Goal: Navigation & Orientation: Find specific page/section

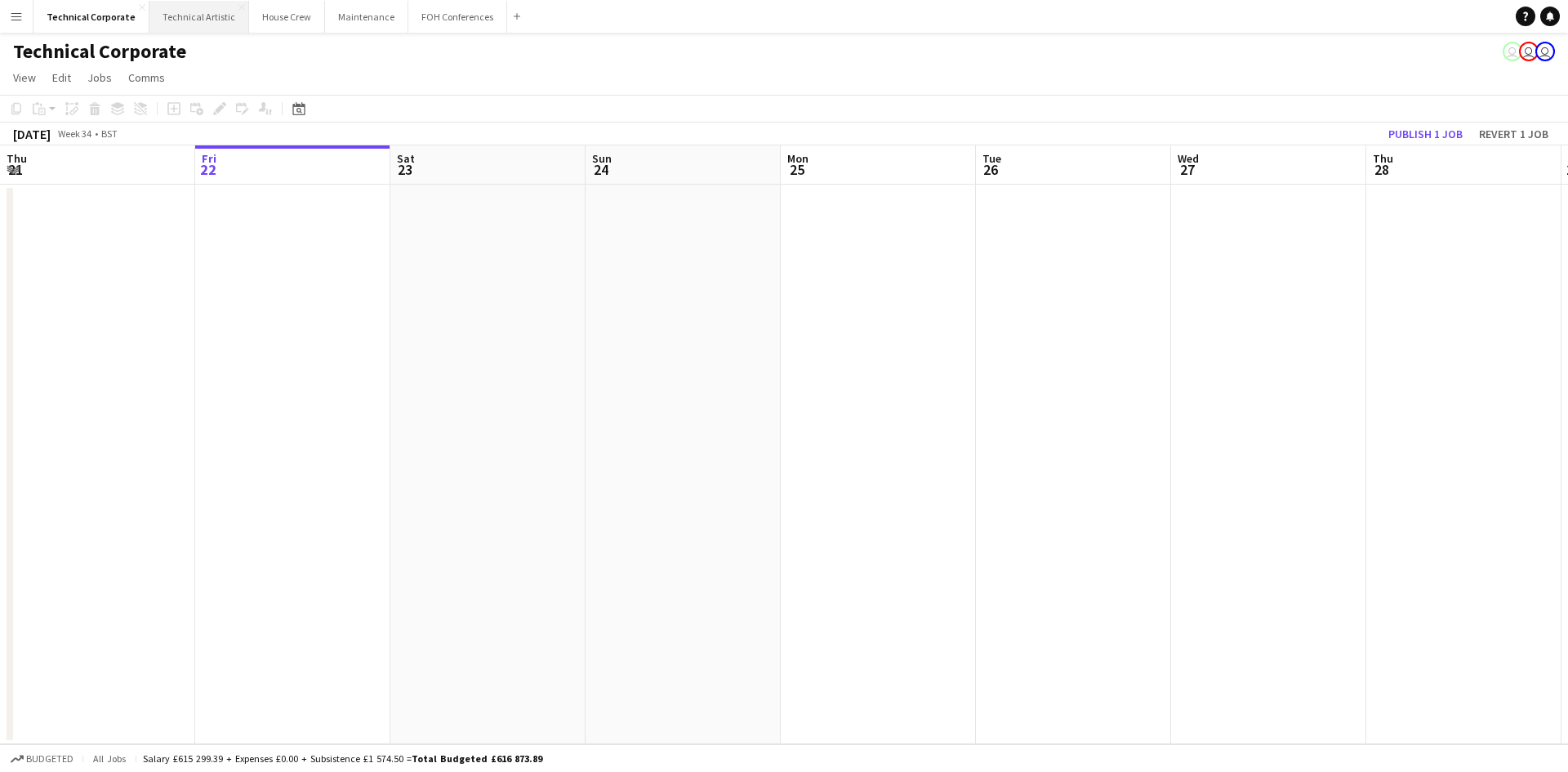
click at [184, 14] on button "Technical Artistic Close" at bounding box center [199, 17] width 99 height 32
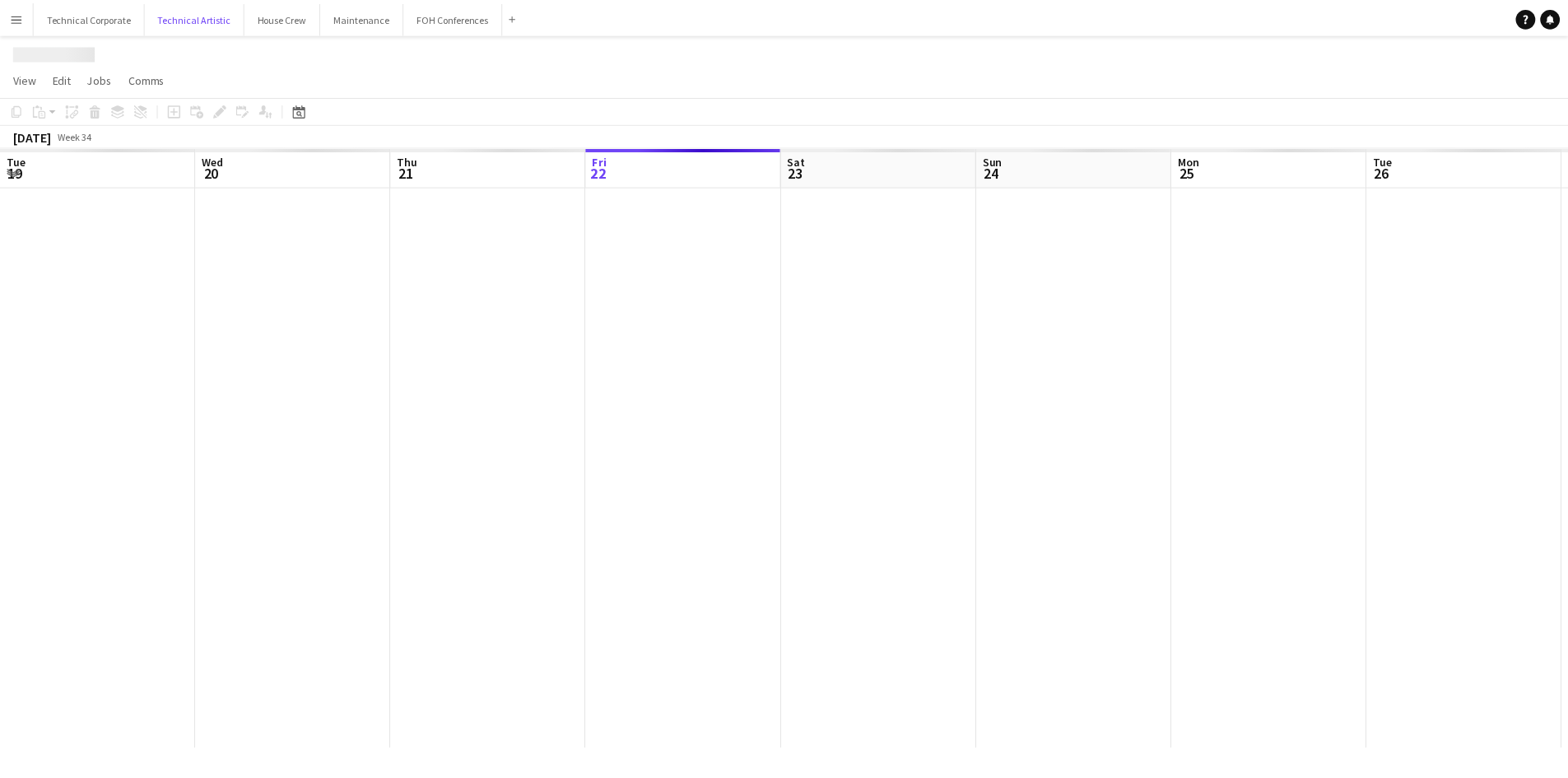
scroll to position [0, 393]
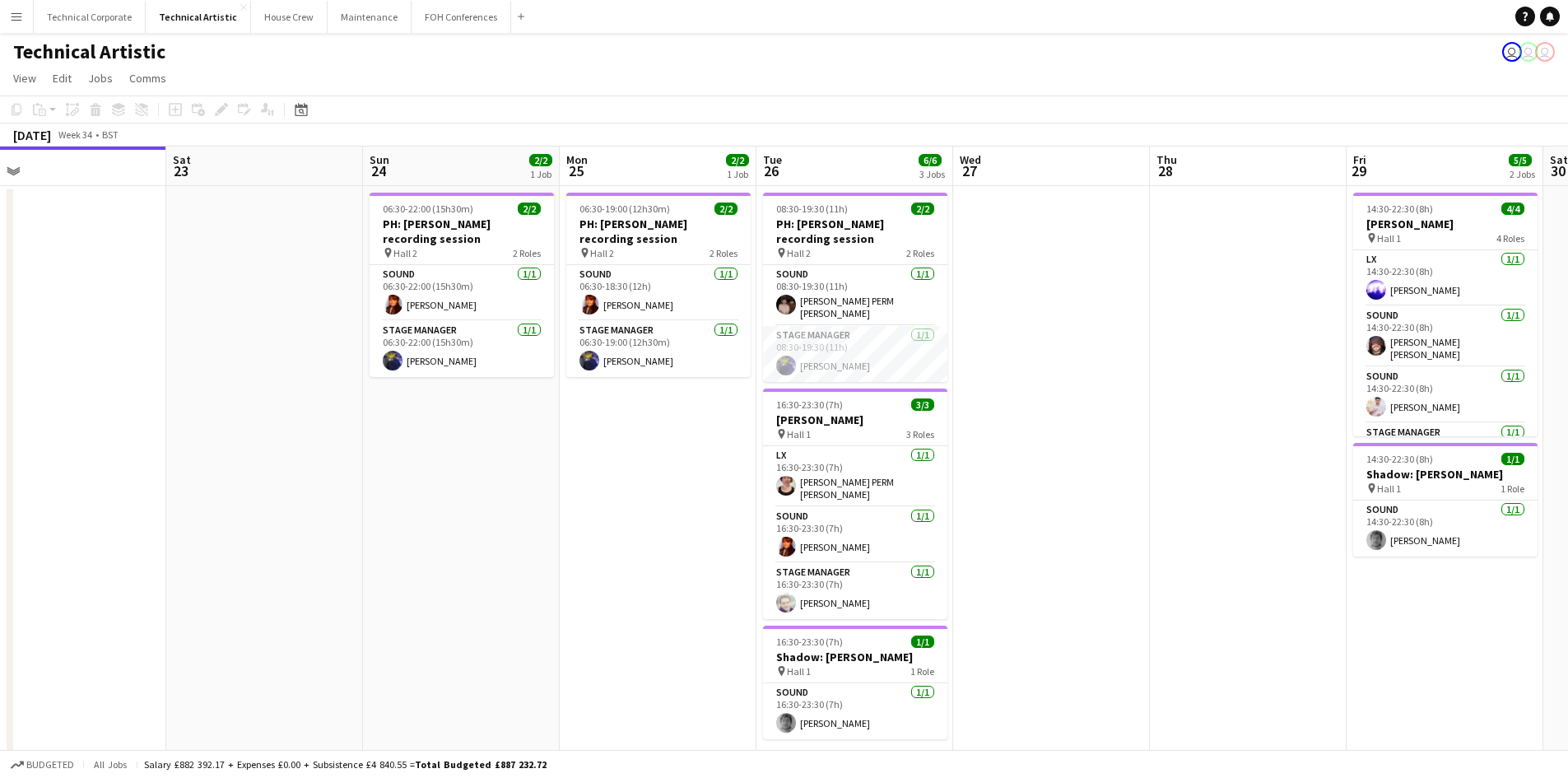
drag, startPoint x: 762, startPoint y: 426, endPoint x: 163, endPoint y: 448, distance: 599.4
click at [163, 448] on app-calendar-viewport "Tue 19 Wed 20 Thu 21 4/4 1 Job Fri 22 Sat 23 Sun 24 2/2 1 Job Mon 25 2/2 1 Job …" at bounding box center [784, 464] width 1568 height 635
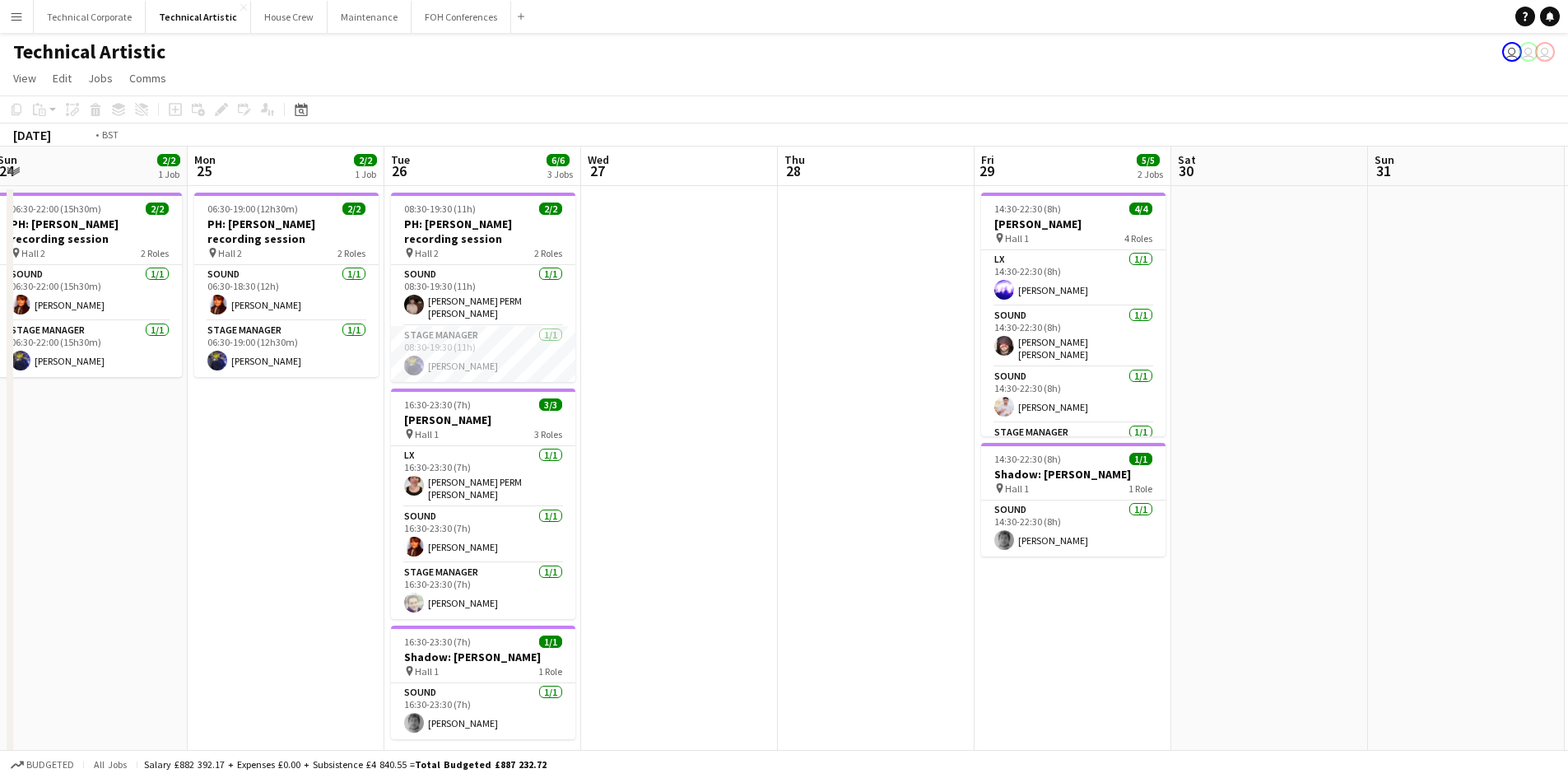
scroll to position [0, 524]
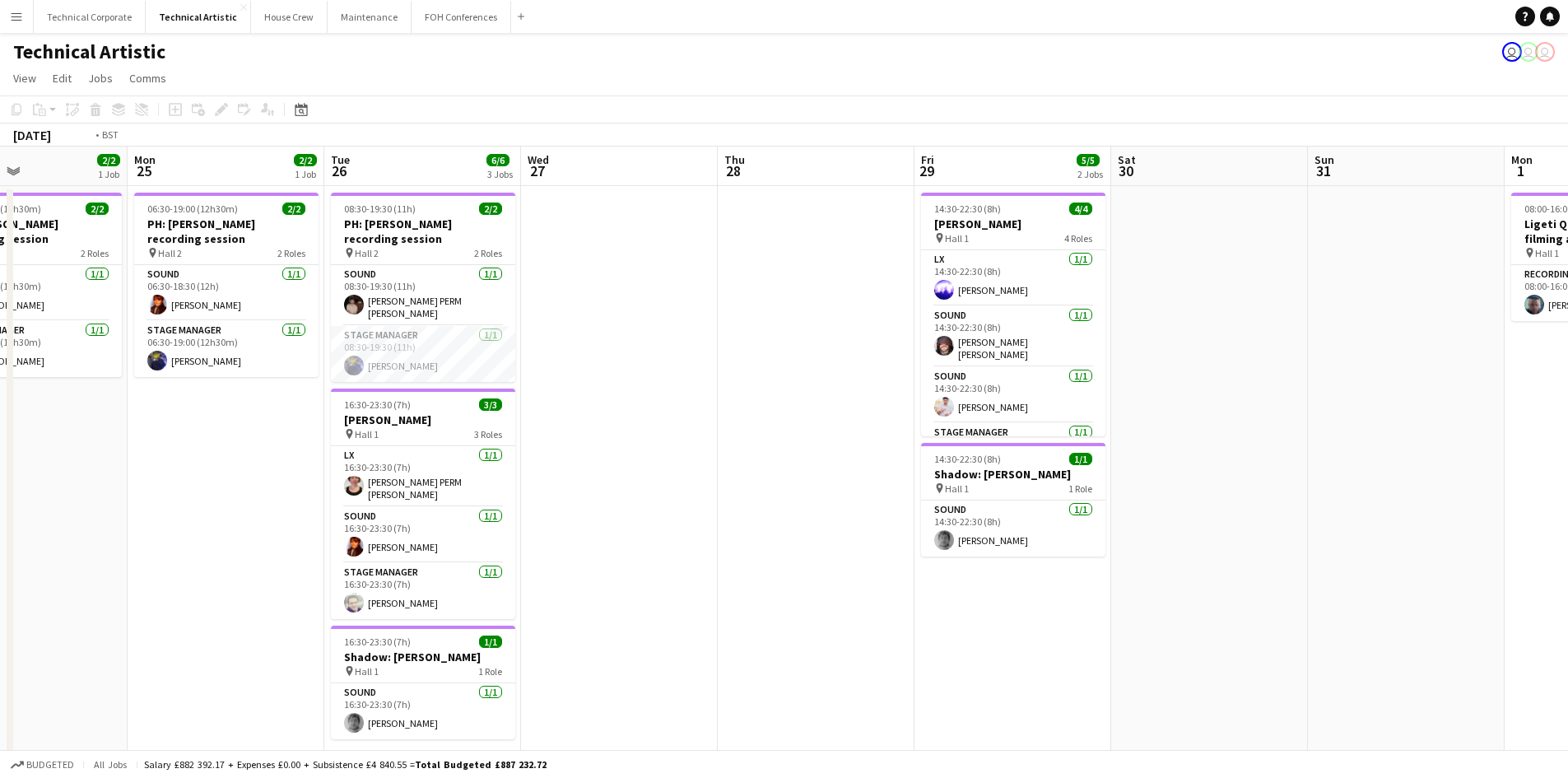
drag, startPoint x: 821, startPoint y: 391, endPoint x: 348, endPoint y: 429, distance: 474.5
click at [326, 429] on app-calendar-viewport "Thu 21 4/4 1 Job Fri 22 Sat 23 Sun 24 2/2 1 Job Mon 25 2/2 1 Job Tue 26 6/6 3 J…" at bounding box center [784, 464] width 1568 height 635
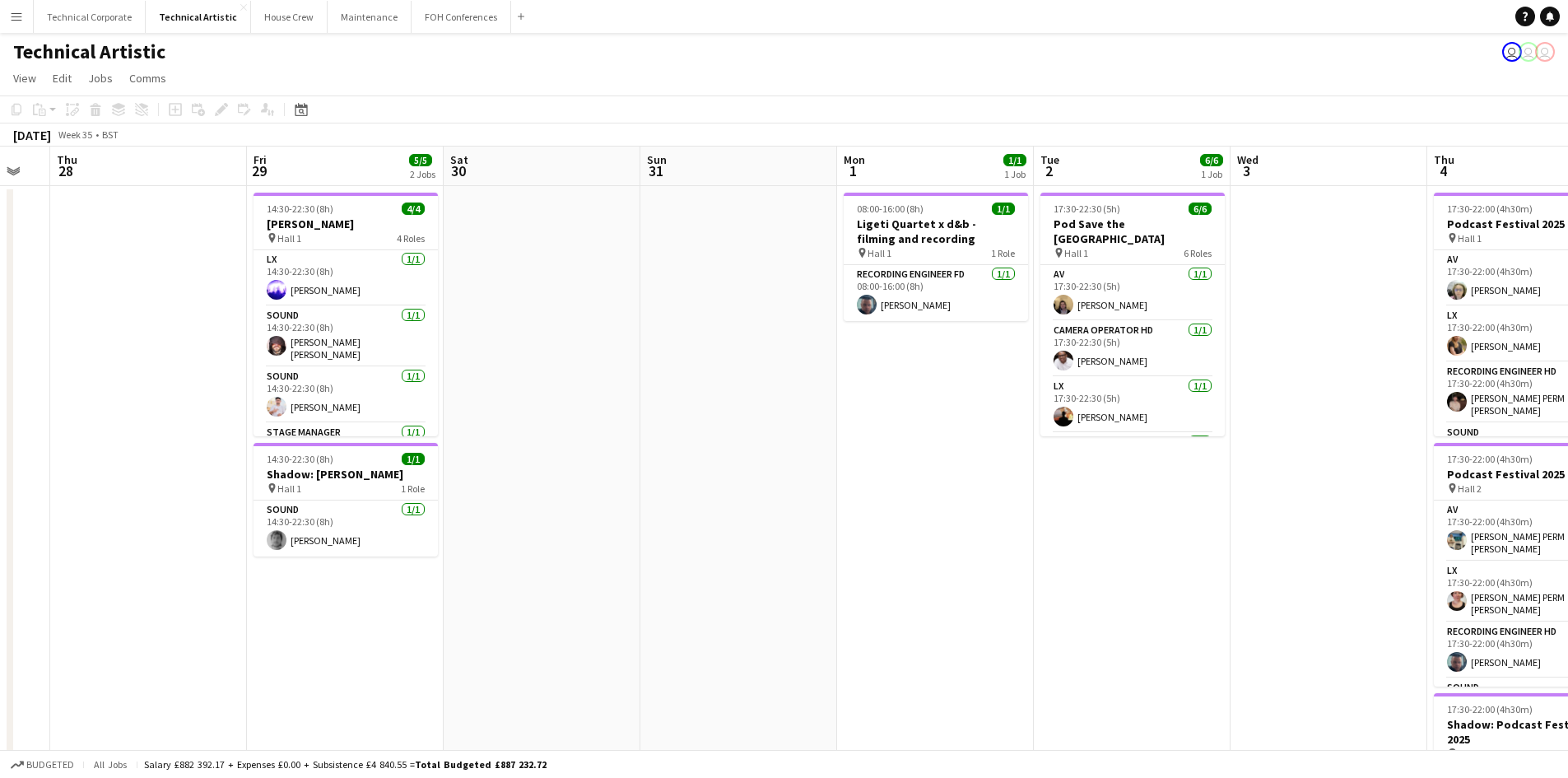
scroll to position [0, 541]
drag, startPoint x: 1056, startPoint y: 395, endPoint x: 843, endPoint y: 419, distance: 214.3
click at [843, 419] on app-calendar-viewport "Mon 25 2/2 1 Job Tue 26 6/6 3 Jobs Wed 27 Thu 28 Fri 29 5/5 2 Jobs Sat 30 Sun 3…" at bounding box center [784, 625] width 1568 height 958
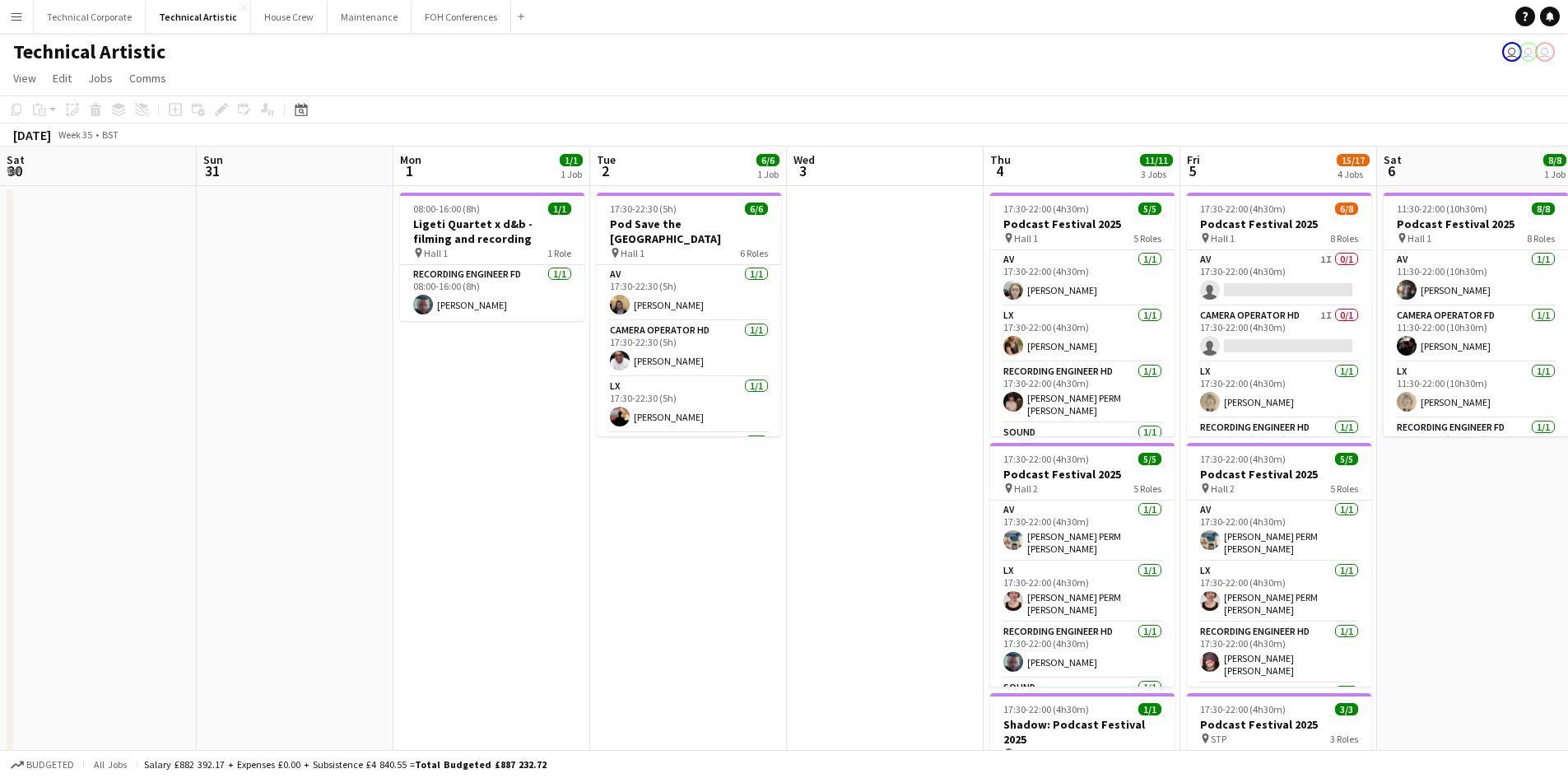
scroll to position [0, 650]
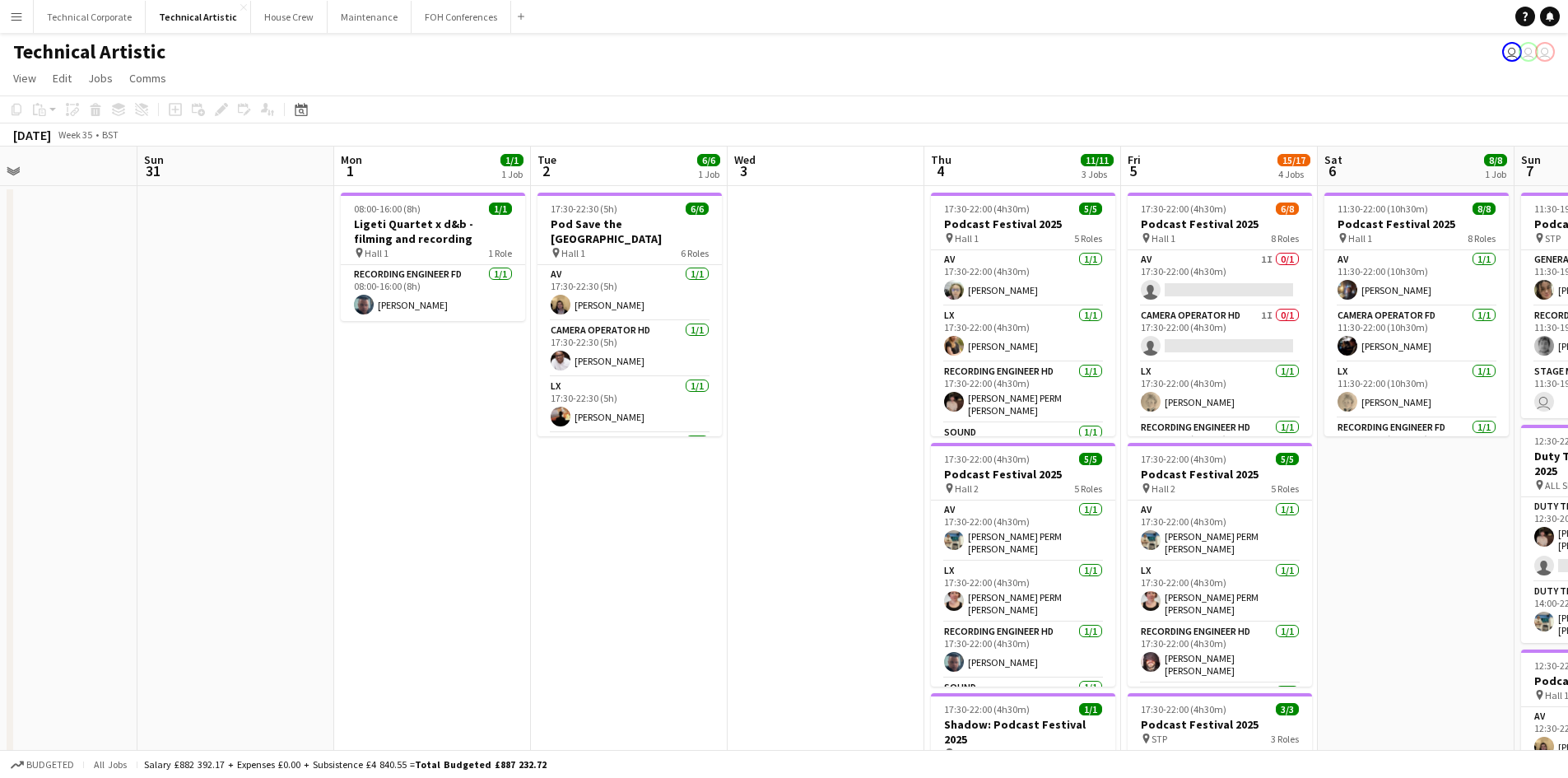
drag, startPoint x: 945, startPoint y: 465, endPoint x: 446, endPoint y: 462, distance: 499.0
click at [446, 462] on app-calendar-viewport "Wed 27 Thu 28 Fri 29 5/5 2 Jobs Sat 30 Sun 31 Mon 1 1/1 1 Job Tue 2 6/6 1 Job W…" at bounding box center [784, 666] width 1568 height 1037
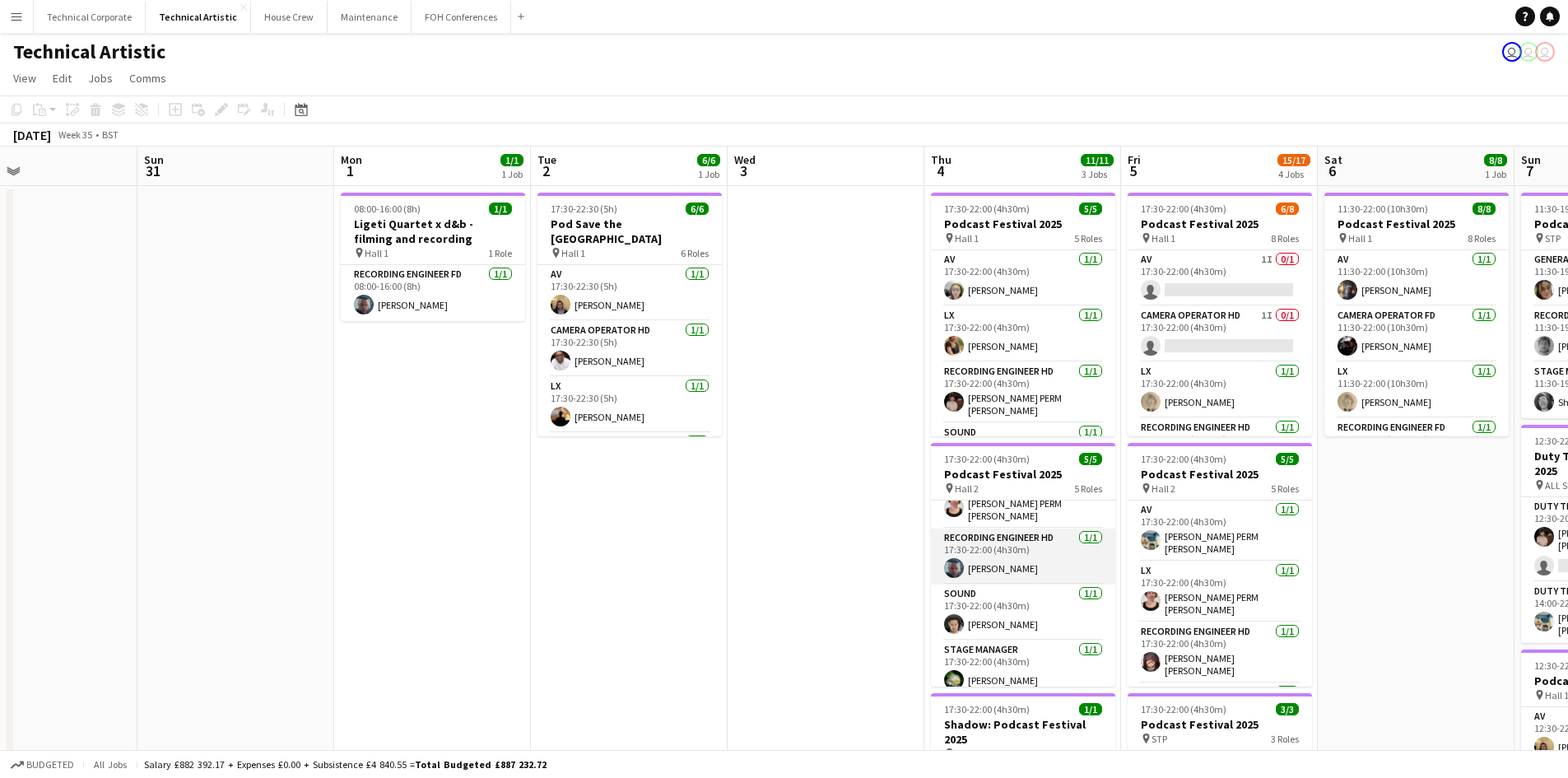
scroll to position [0, 0]
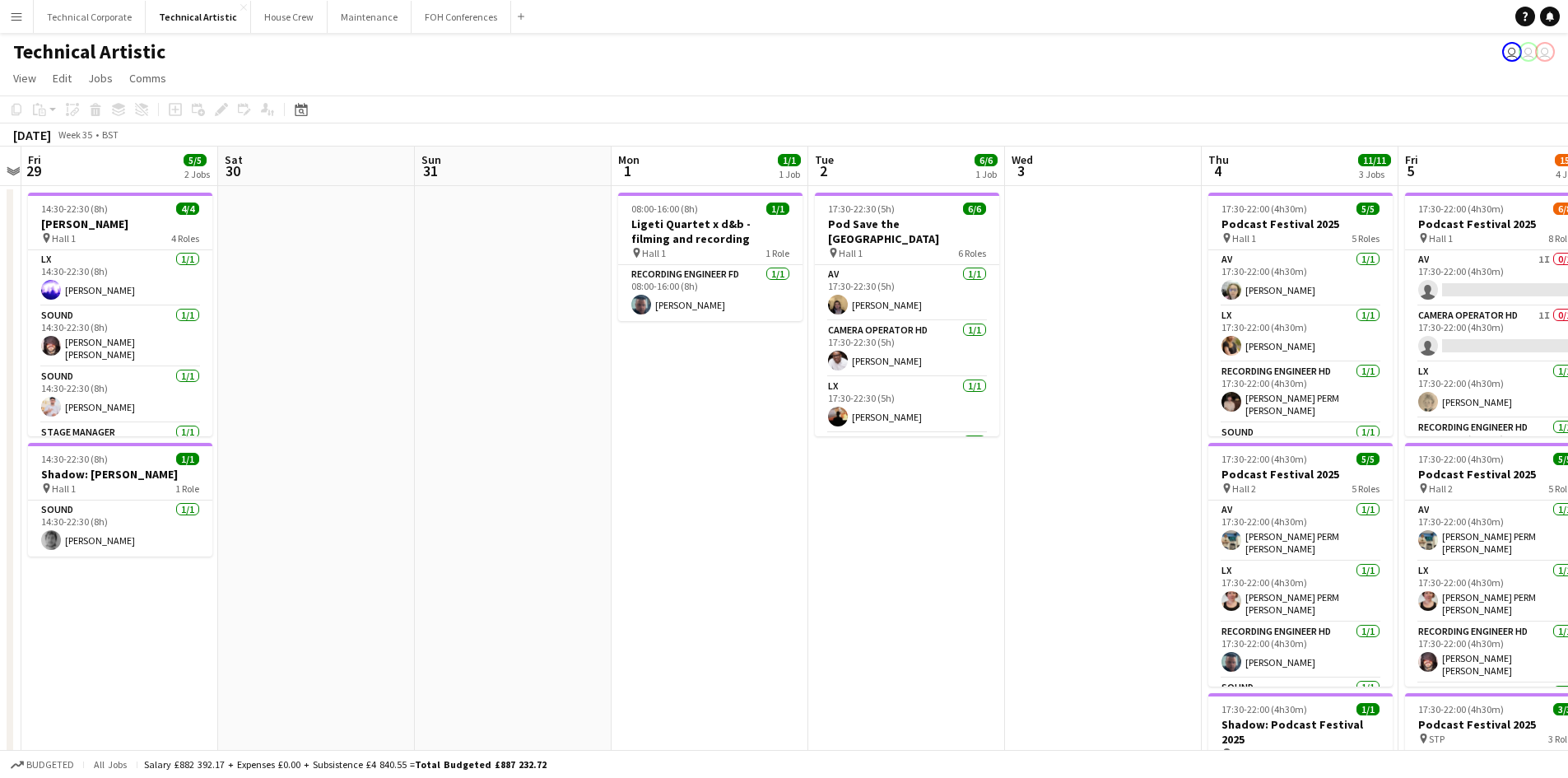
drag, startPoint x: 727, startPoint y: 544, endPoint x: 1033, endPoint y: 541, distance: 306.0
click at [1031, 541] on app-calendar-viewport "Wed 27 Thu 28 Fri 29 5/5 2 Jobs Sat 30 Sun 31 Mon 1 1/1 1 Job Tue 2 6/6 1 Job W…" at bounding box center [784, 666] width 1568 height 1037
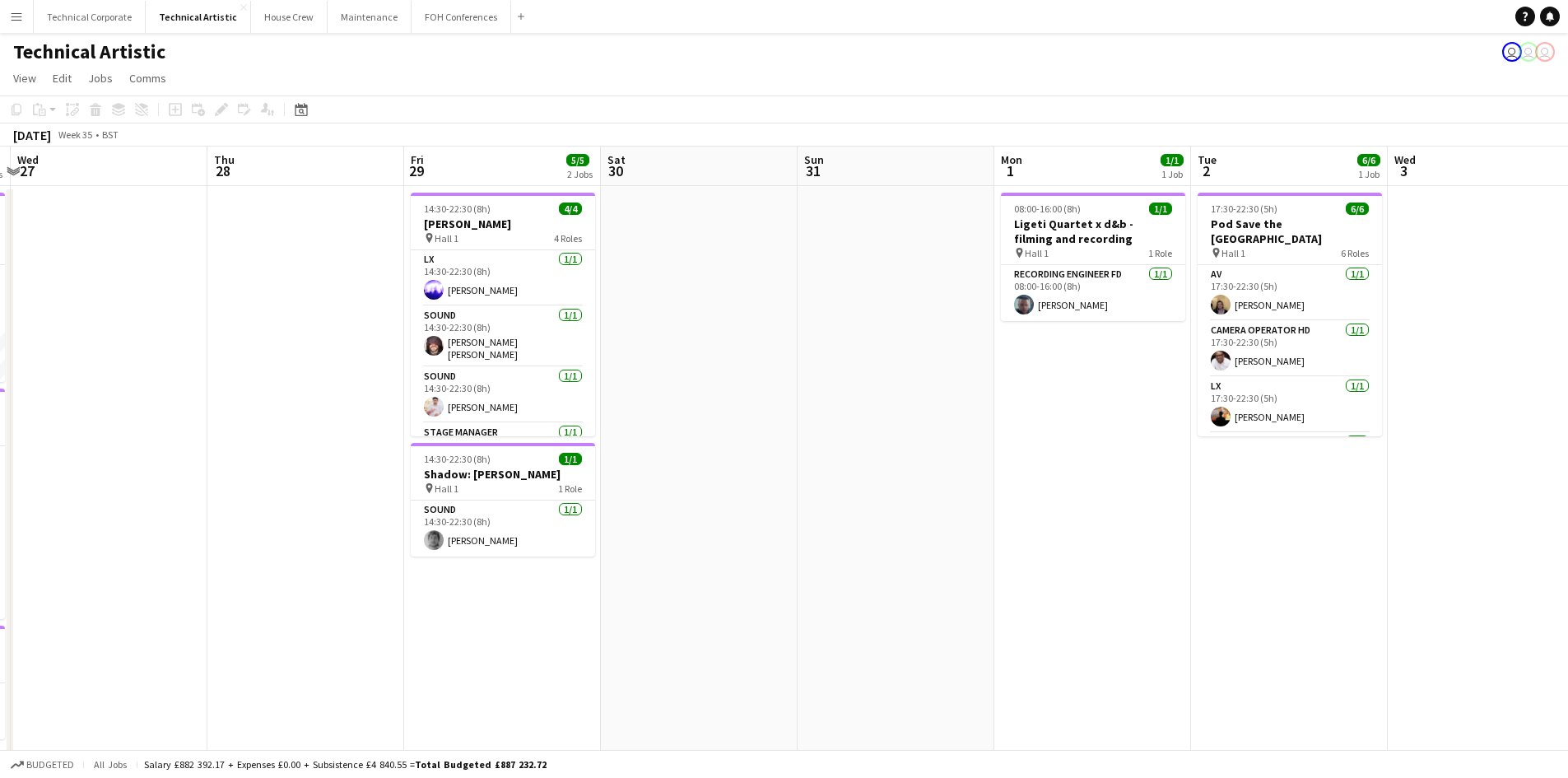
drag, startPoint x: 899, startPoint y: 568, endPoint x: 1253, endPoint y: 566, distance: 354.0
click at [1253, 566] on app-calendar-viewport "Mon 25 2/2 1 Job Tue 26 6/6 3 Jobs Wed 27 Thu 28 Fri 29 5/5 2 Jobs Sat 30 Sun 3…" at bounding box center [784, 666] width 1568 height 1037
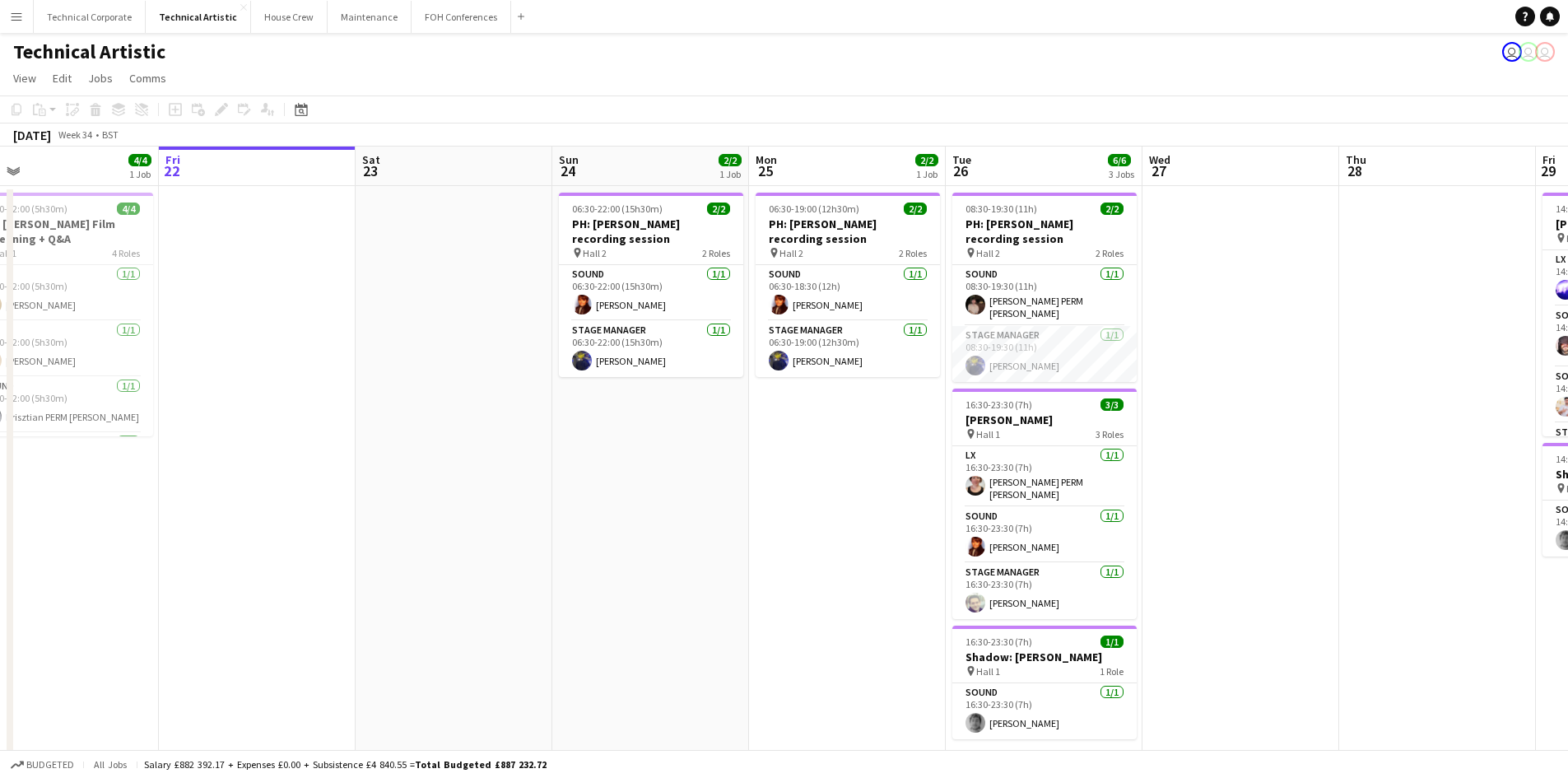
scroll to position [0, 634]
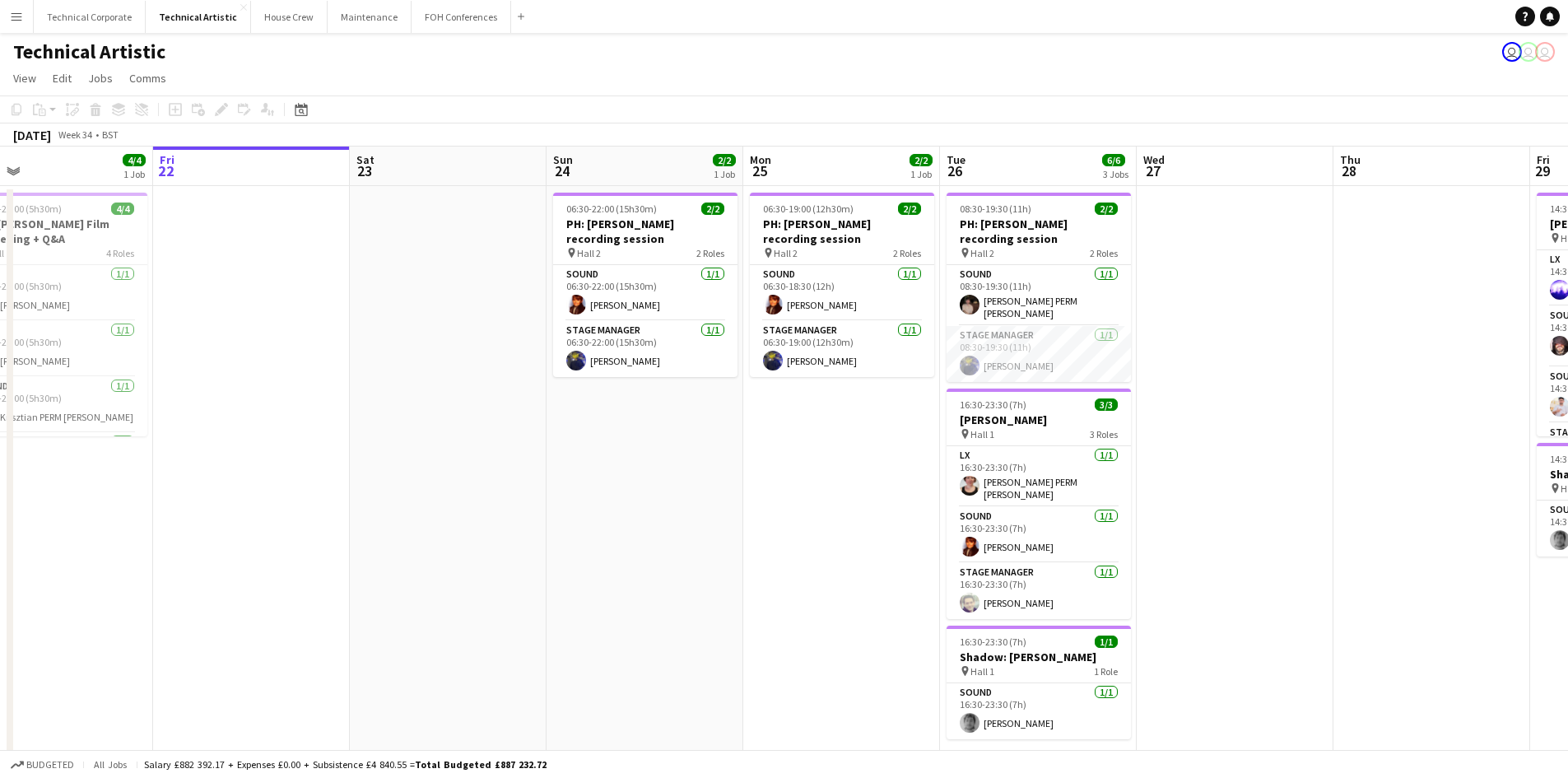
drag, startPoint x: 413, startPoint y: 638, endPoint x: 1332, endPoint y: 652, distance: 919.1
click at [1332, 652] on app-calendar-viewport "Mon 18 Tue 19 Wed 20 Thu 21 4/4 1 Job Fri 22 Sat 23 Sun 24 2/2 1 Job Mon 25 2/2…" at bounding box center [784, 666] width 1568 height 1037
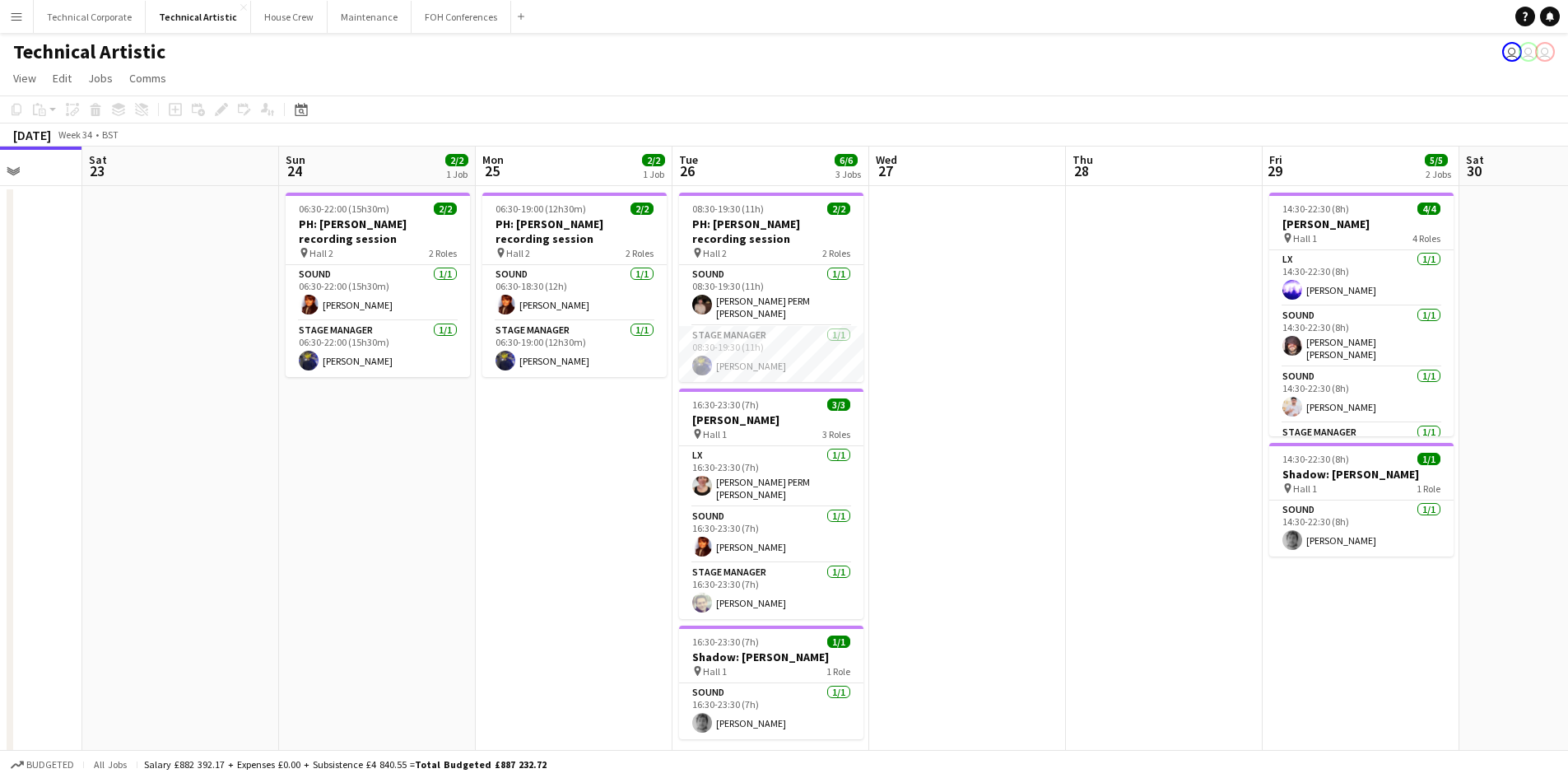
drag, startPoint x: 1375, startPoint y: 322, endPoint x: 1107, endPoint y: 352, distance: 269.7
click at [1107, 352] on app-calendar-viewport "Wed 20 Thu 21 4/4 1 Job Fri 22 Sat 23 Sun 24 2/2 1 Job Mon 25 2/2 1 Job Tue 26 …" at bounding box center [784, 666] width 1568 height 1037
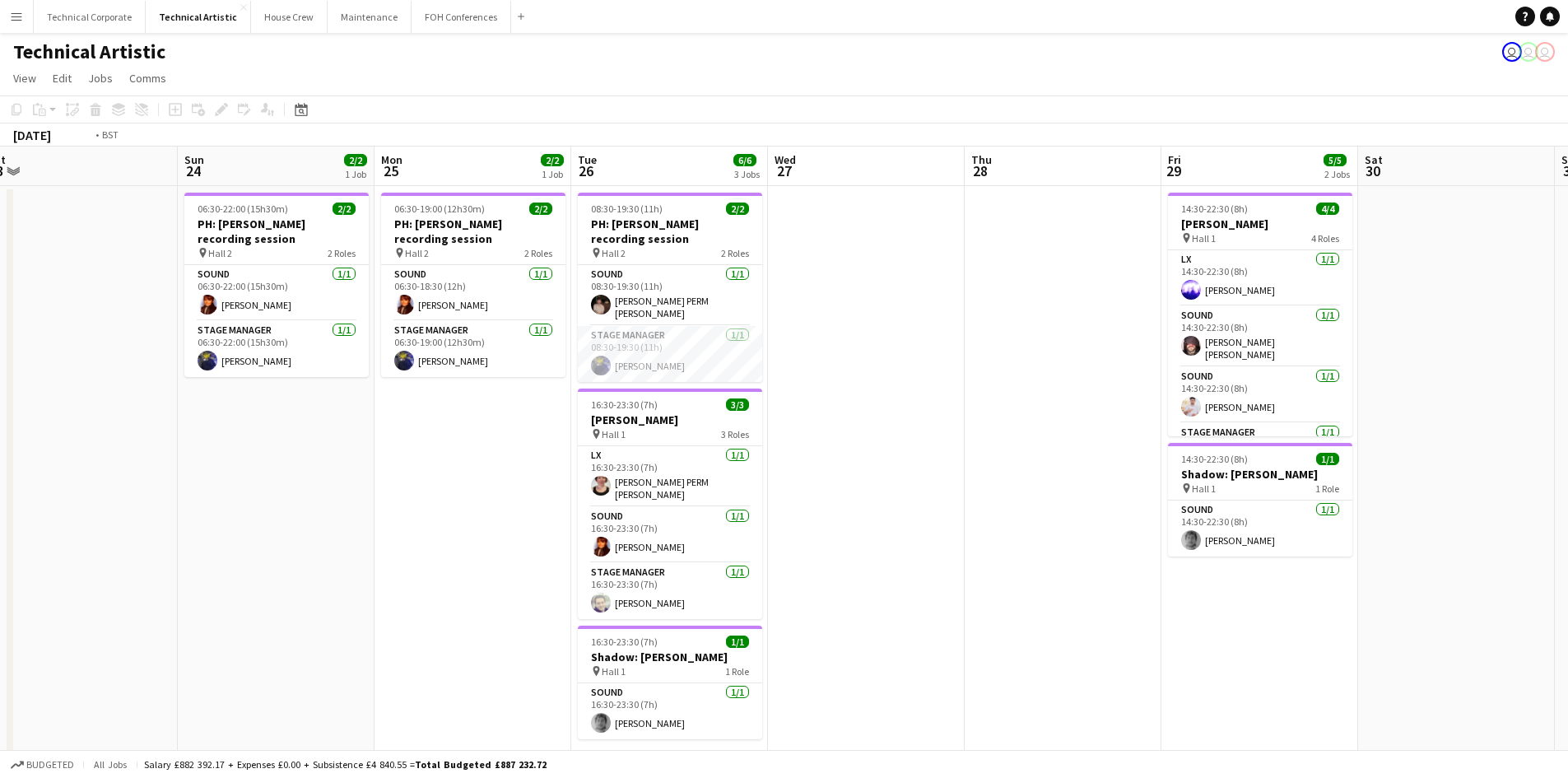
drag, startPoint x: 1123, startPoint y: 349, endPoint x: 483, endPoint y: 475, distance: 652.3
click at [485, 475] on app-calendar-viewport "Wed 20 Thu 21 4/4 1 Job Fri 22 Sat 23 Sun 24 2/2 1 Job Mon 25 2/2 1 Job Tue 26 …" at bounding box center [784, 666] width 1568 height 1037
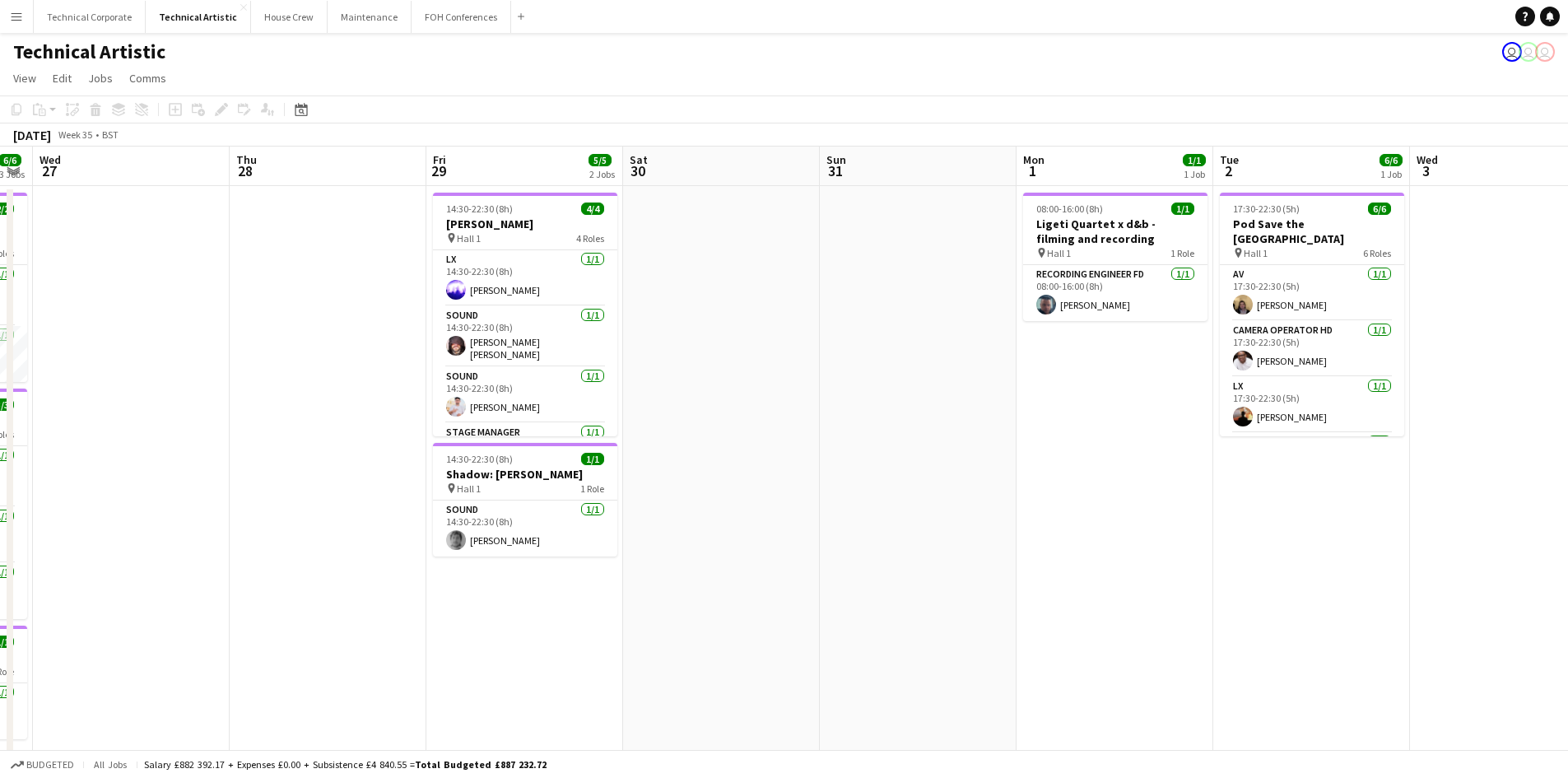
scroll to position [0, 573]
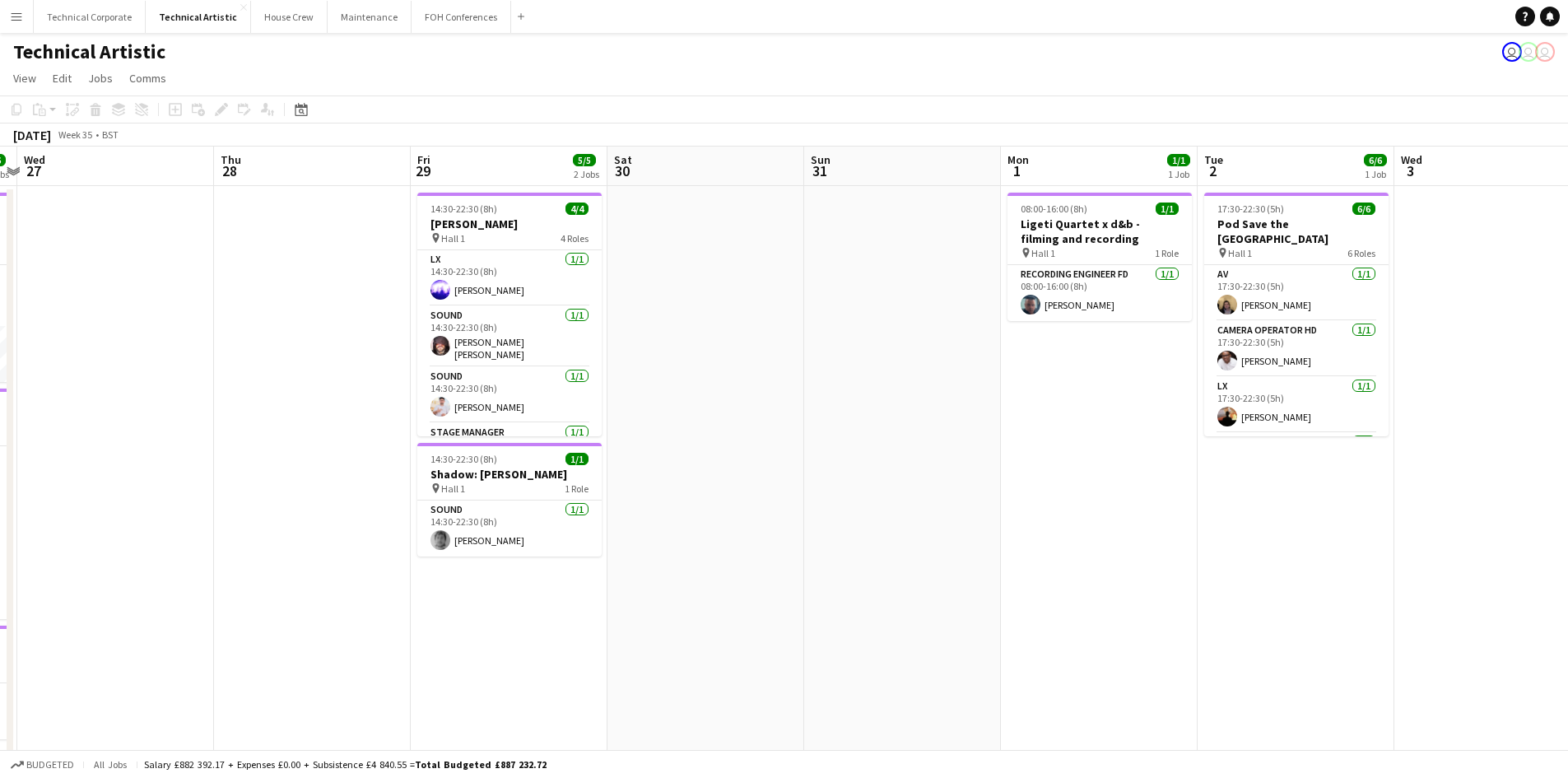
drag, startPoint x: 1066, startPoint y: 475, endPoint x: 461, endPoint y: 475, distance: 605.0
click at [461, 475] on app-calendar-viewport "Sun 24 2/2 1 Job Mon 25 2/2 1 Job Tue 26 6/6 3 Jobs Wed 27 Thu 28 Fri 29 5/5 2 …" at bounding box center [784, 666] width 1568 height 1037
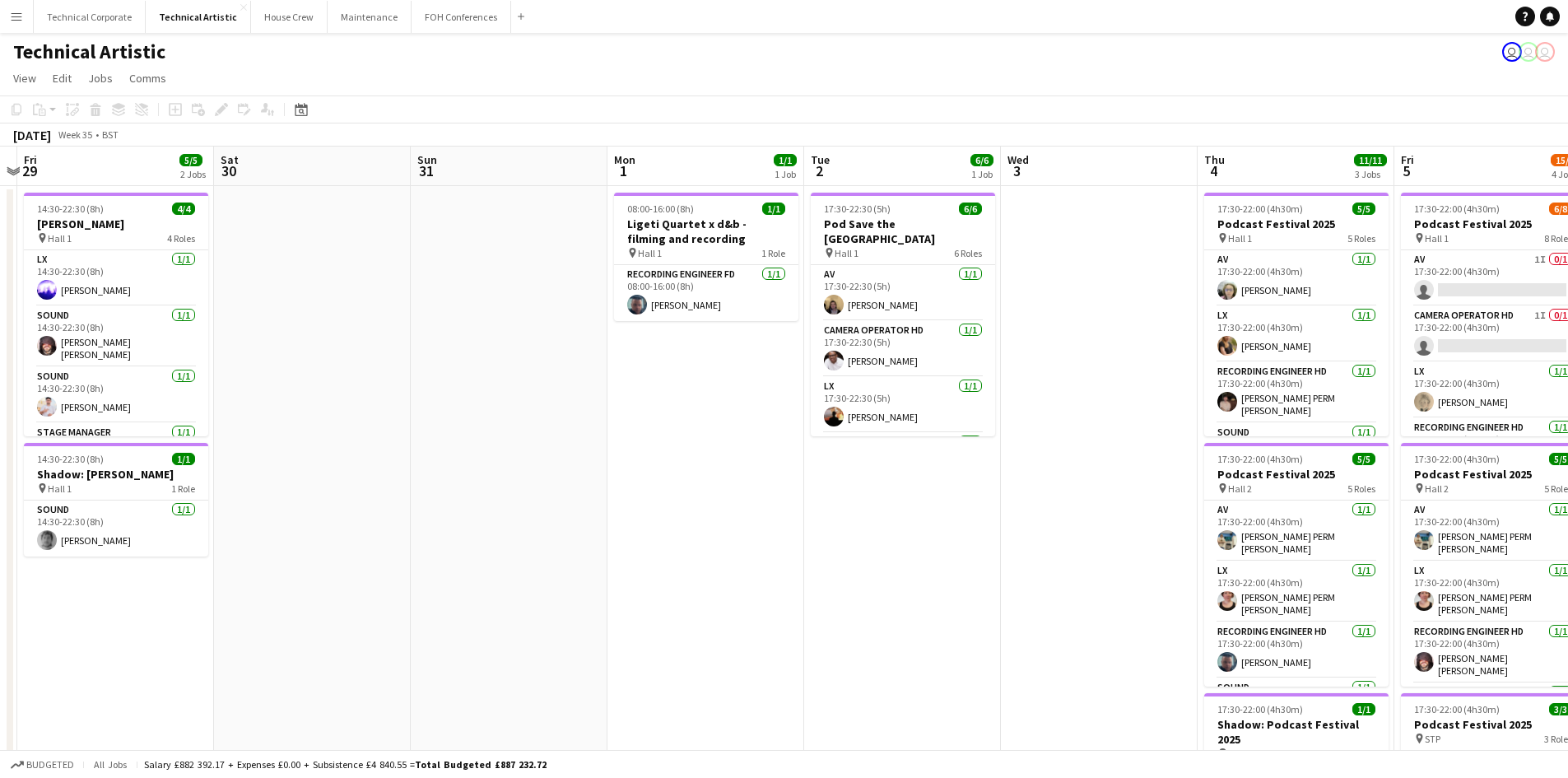
scroll to position [0, 412]
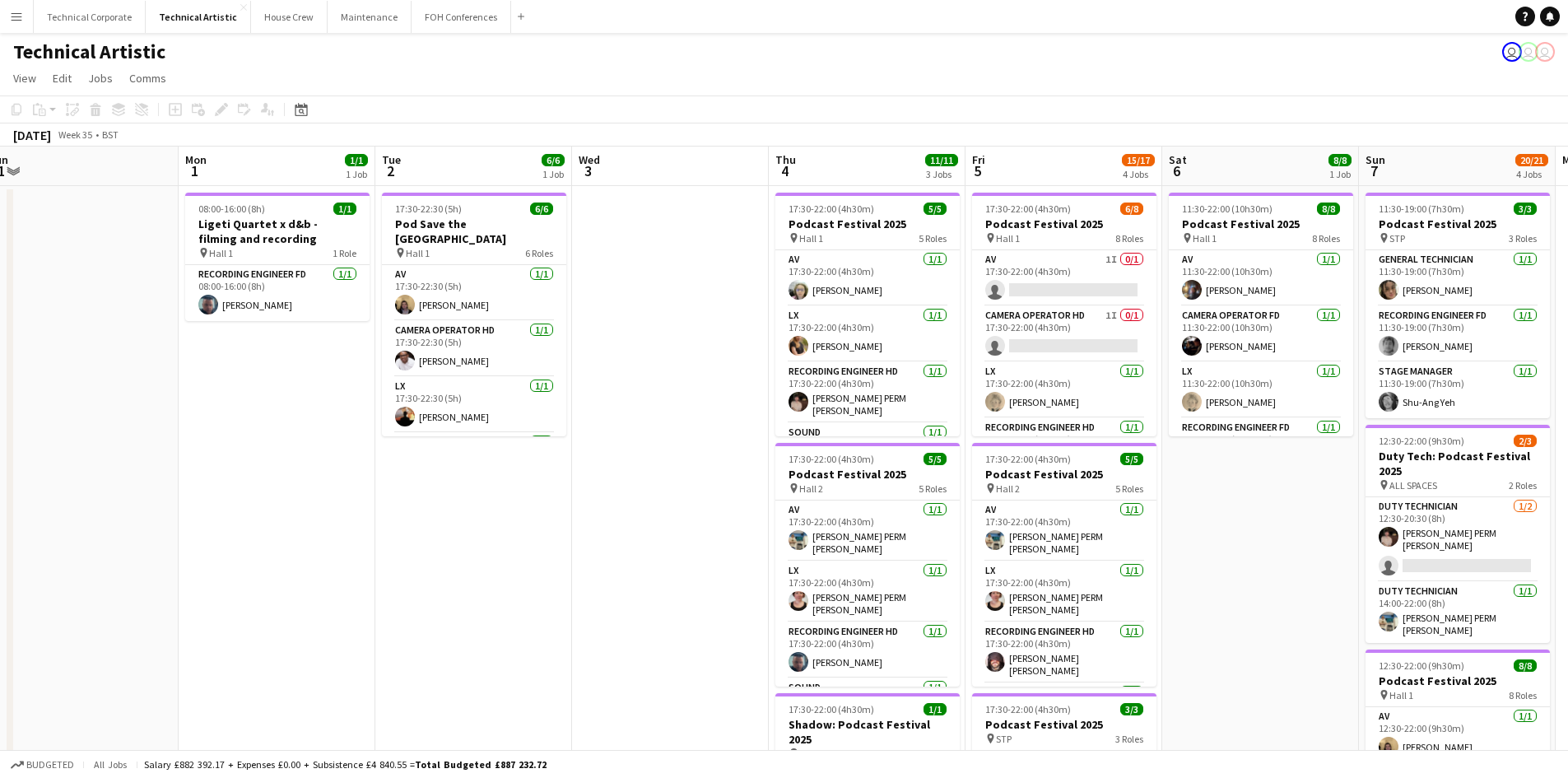
drag, startPoint x: 1101, startPoint y: 518, endPoint x: 672, endPoint y: 539, distance: 429.5
click at [672, 539] on app-calendar-viewport "Fri 29 5/5 2 Jobs Sat 30 Sun 31 Mon 1 1/1 1 Job Tue 2 6/6 1 Job Wed 3 Thu 4 11/…" at bounding box center [784, 666] width 1568 height 1037
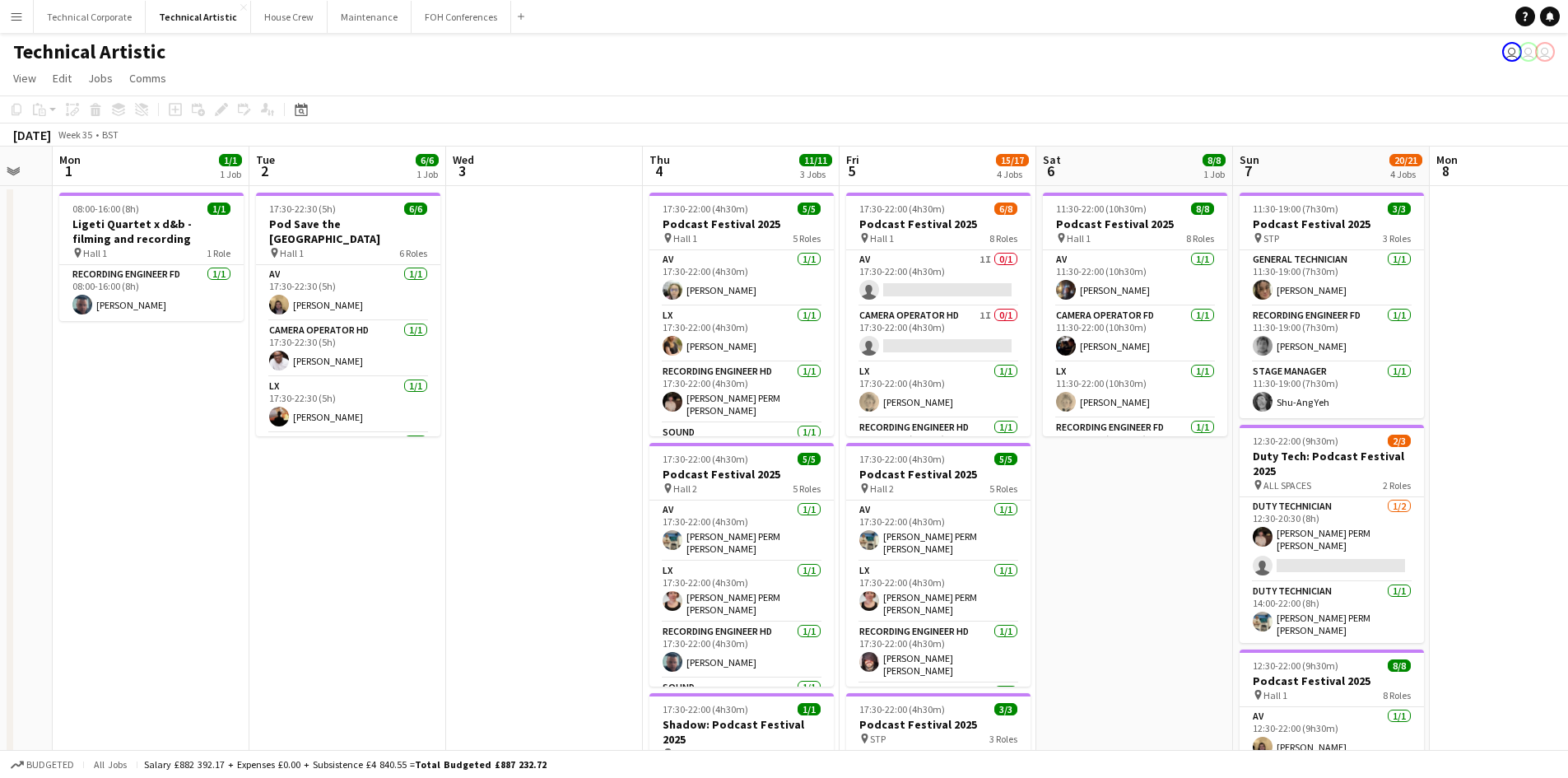
drag, startPoint x: 1266, startPoint y: 584, endPoint x: 1131, endPoint y: 595, distance: 135.4
click at [1131, 595] on app-calendar-viewport "Fri 29 5/5 2 Jobs Sat 30 Sun 31 Mon 1 1/1 1 Job Tue 2 6/6 1 Job Wed 3 Thu 4 11/…" at bounding box center [784, 666] width 1568 height 1037
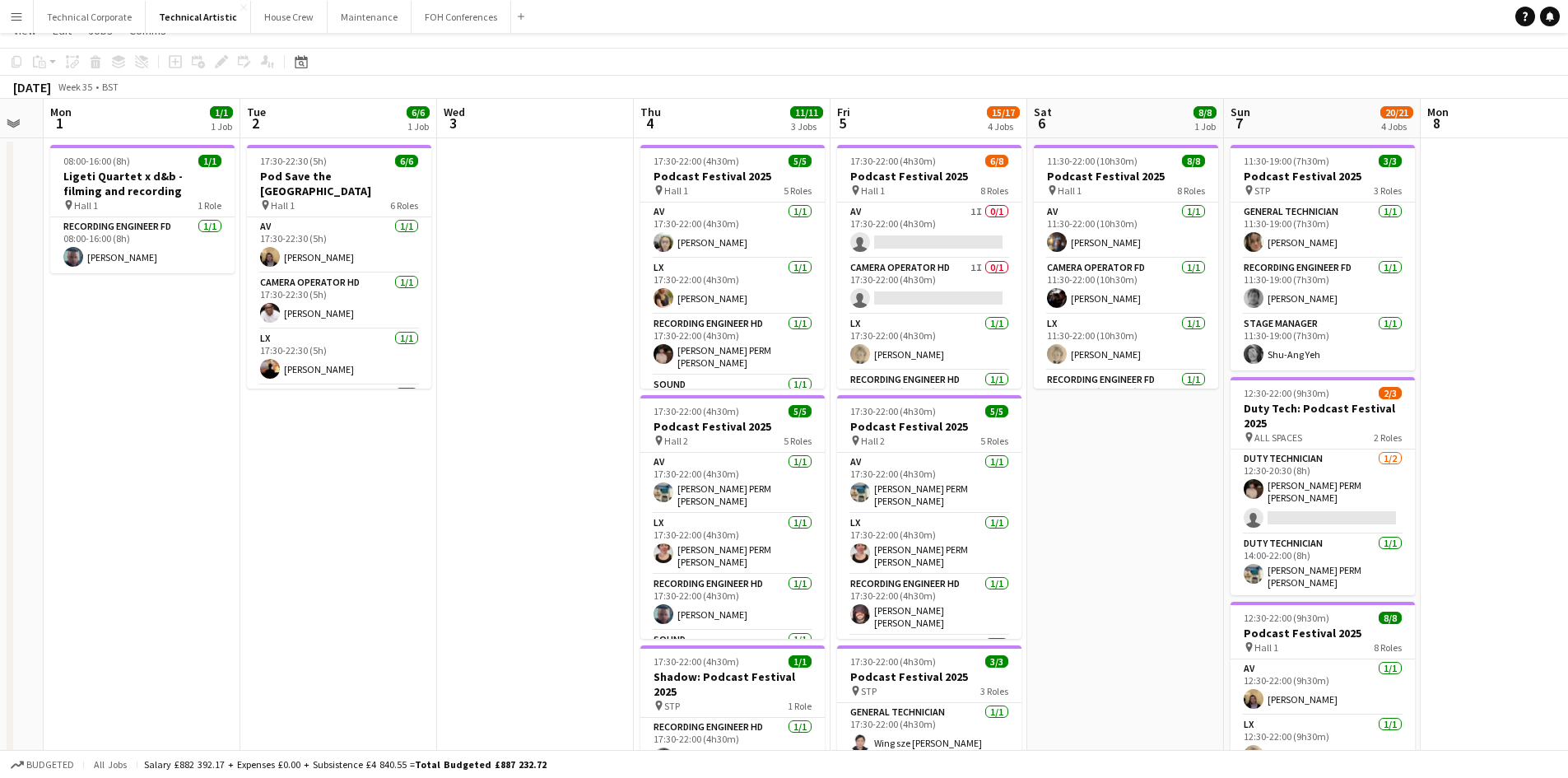
scroll to position [0, 0]
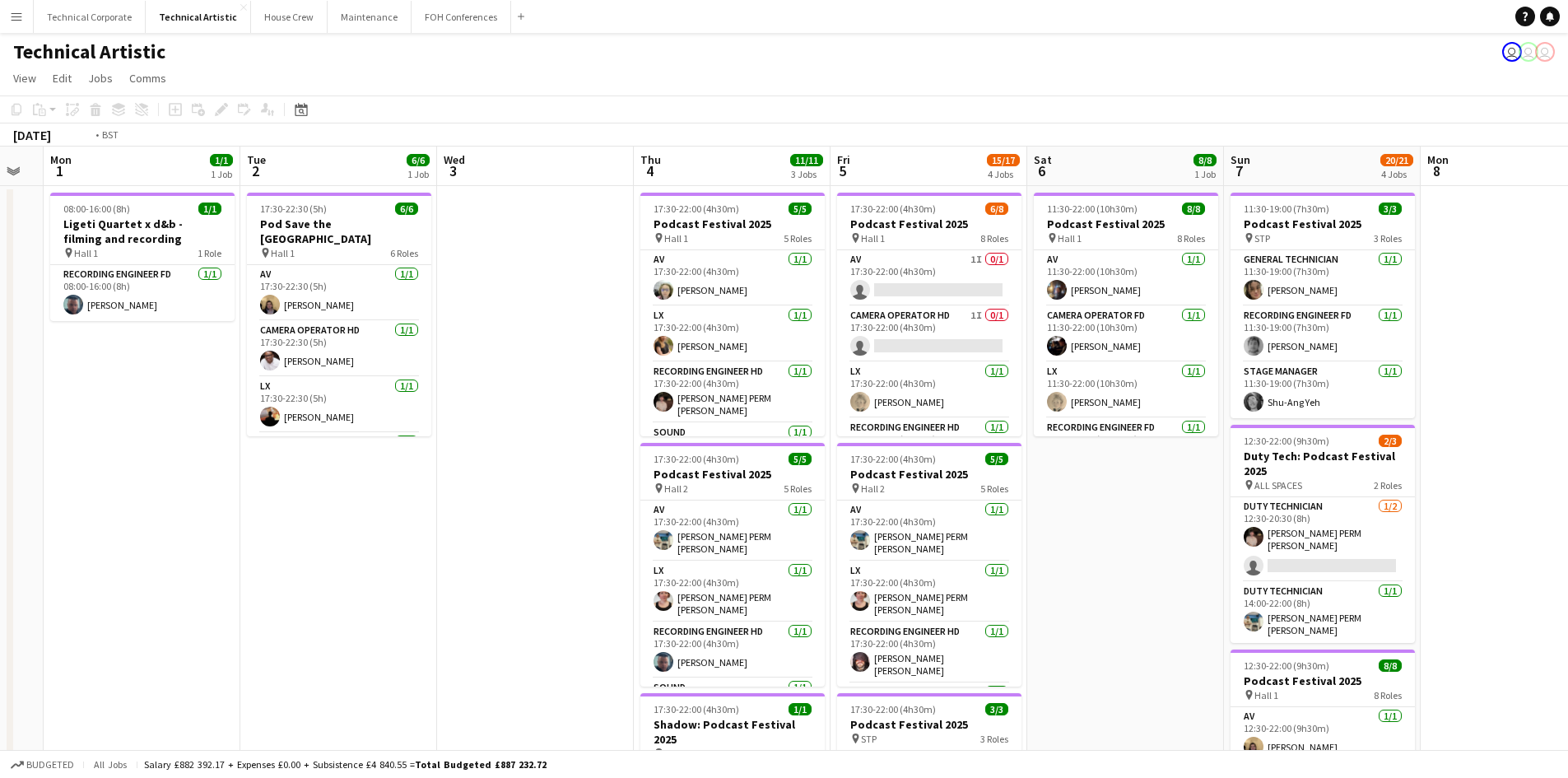
drag, startPoint x: 1129, startPoint y: 574, endPoint x: 506, endPoint y: 558, distance: 623.2
click at [477, 558] on app-calendar-viewport "Fri 29 5/5 2 Jobs Sat 30 Sun 31 Mon 1 1/1 1 Job Tue 2 6/6 1 Job Wed 3 Thu 4 11/…" at bounding box center [784, 666] width 1568 height 1037
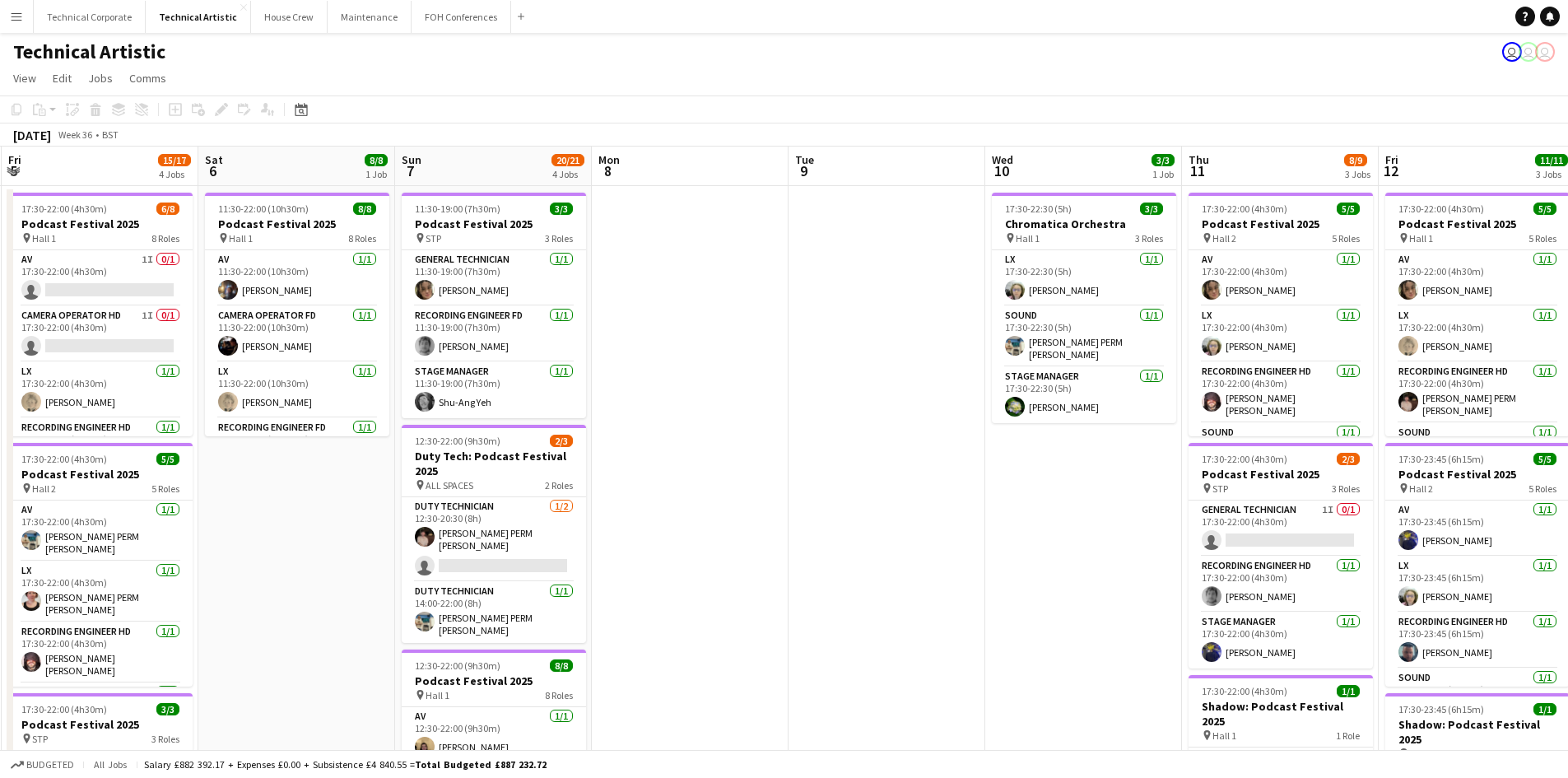
drag, startPoint x: 1165, startPoint y: 510, endPoint x: 566, endPoint y: 500, distance: 599.1
click at [566, 500] on app-calendar-viewport "Tue 2 6/6 1 Job Wed 3 Thu 4 11/11 3 Jobs Fri 5 15/17 4 Jobs Sat 6 8/8 1 Job Sun…" at bounding box center [784, 666] width 1568 height 1037
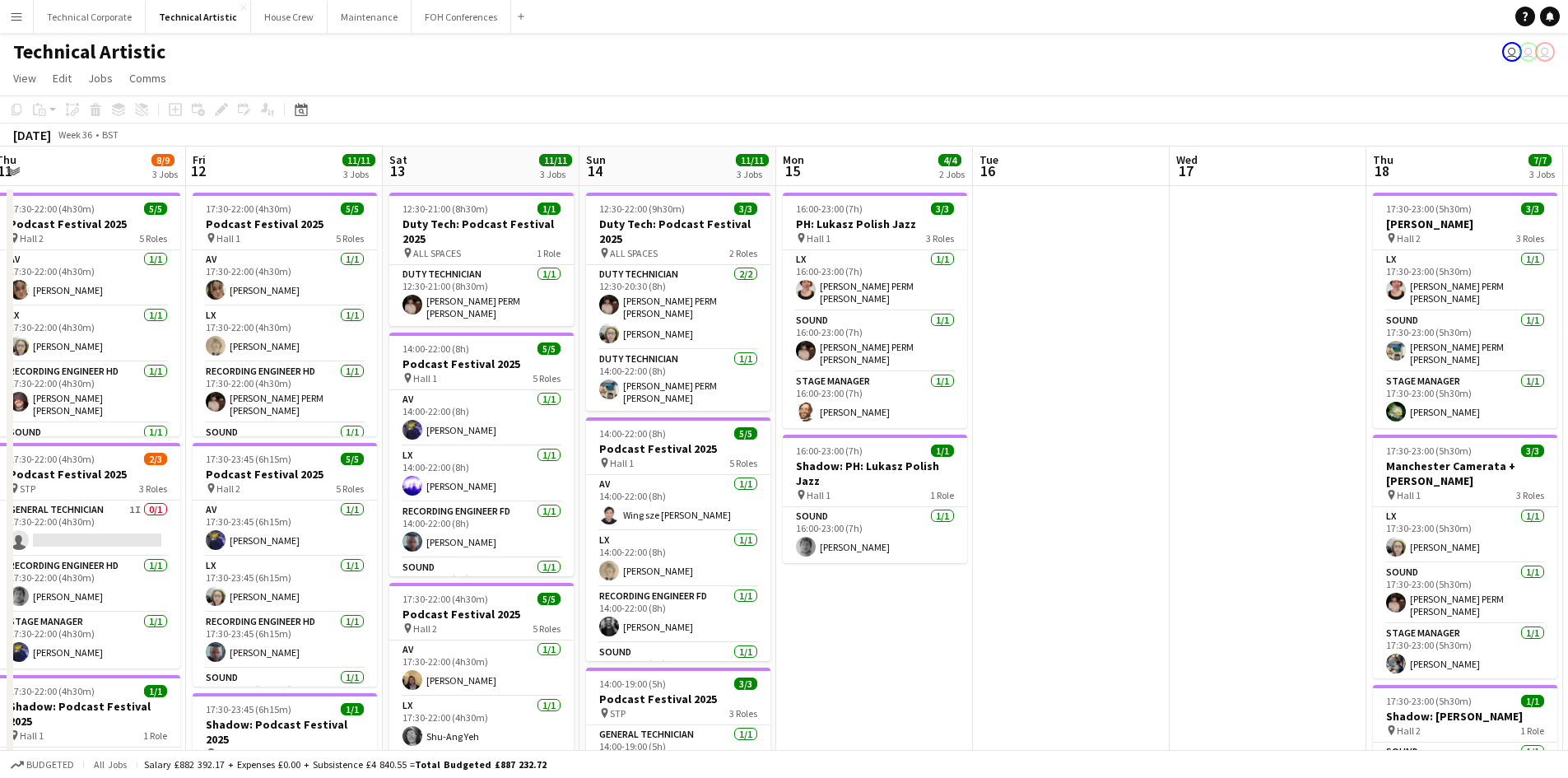
scroll to position [0, 610]
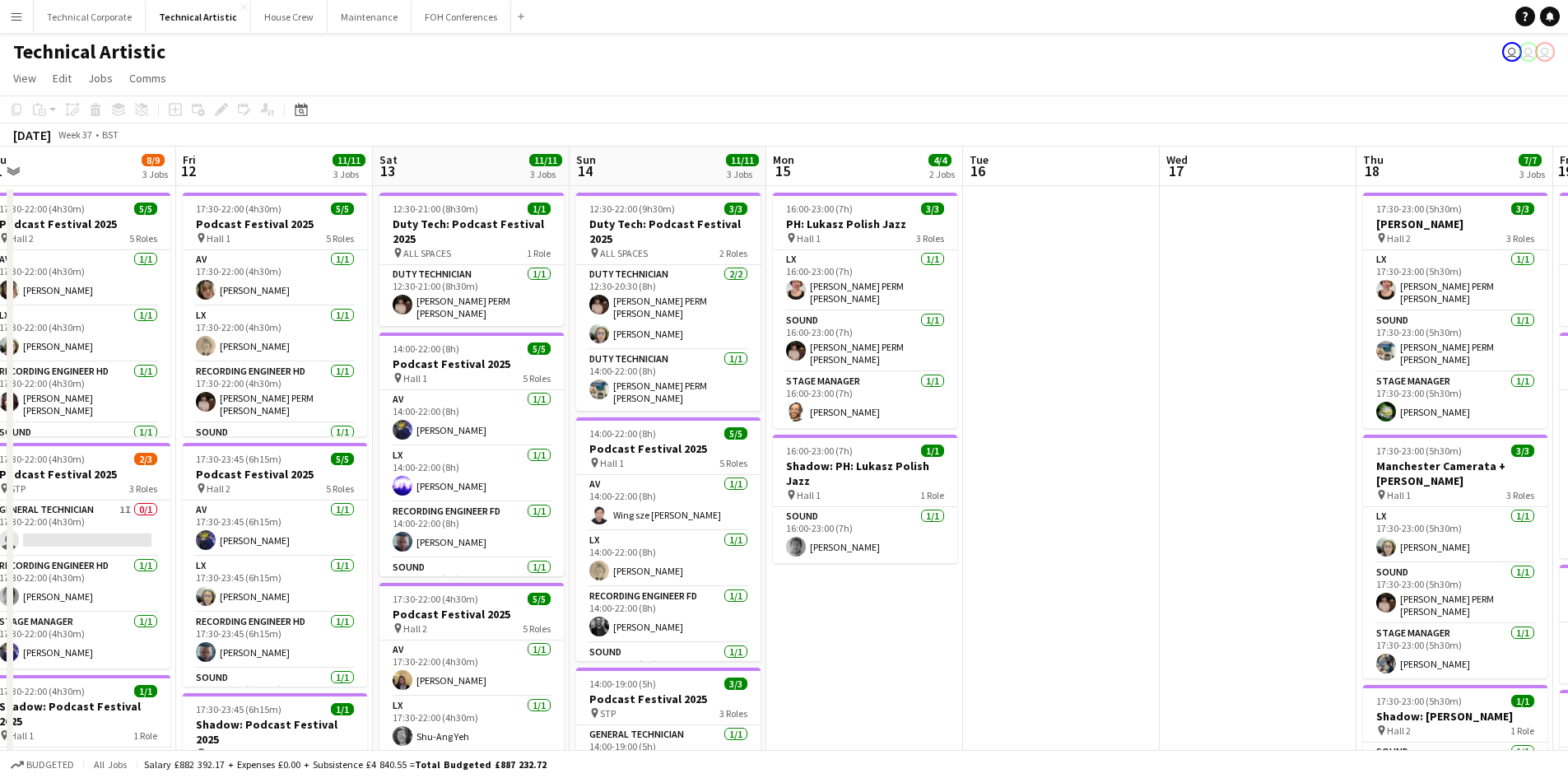
drag, startPoint x: 1385, startPoint y: 500, endPoint x: 604, endPoint y: 508, distance: 781.0
click at [604, 508] on app-calendar-viewport "Mon 8 Tue 9 Wed 10 3/3 1 Job Thu 11 8/9 3 Jobs Fri 12 11/11 3 Jobs Sat 13 11/11…" at bounding box center [784, 666] width 1568 height 1037
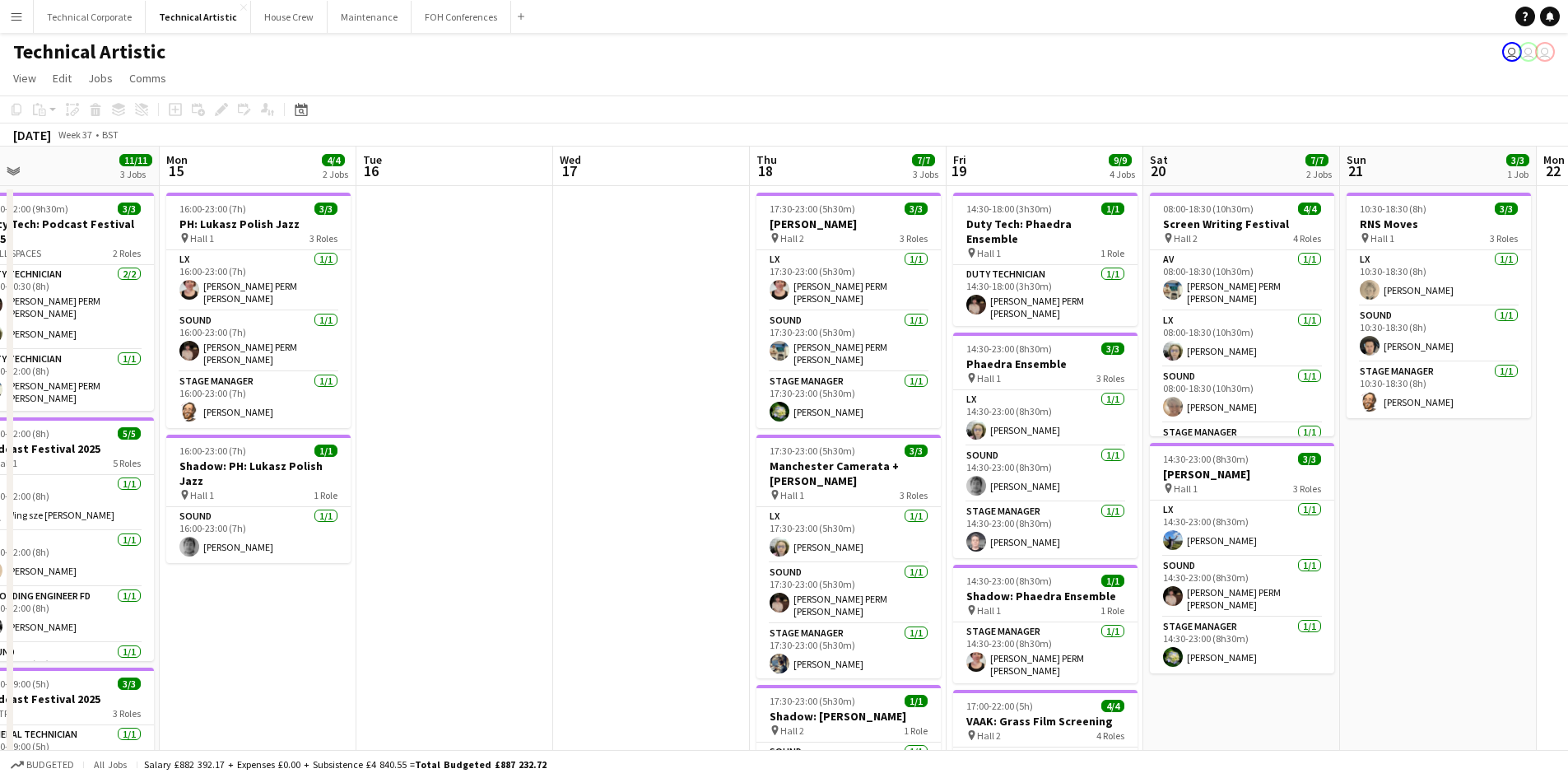
drag, startPoint x: 1087, startPoint y: 491, endPoint x: 516, endPoint y: 491, distance: 571.0
click at [519, 491] on app-calendar-viewport "Fri 12 11/11 3 Jobs Sat 13 11/11 3 Jobs Sun 14 11/11 3 Jobs Mon 15 4/4 2 Jobs T…" at bounding box center [784, 666] width 1568 height 1037
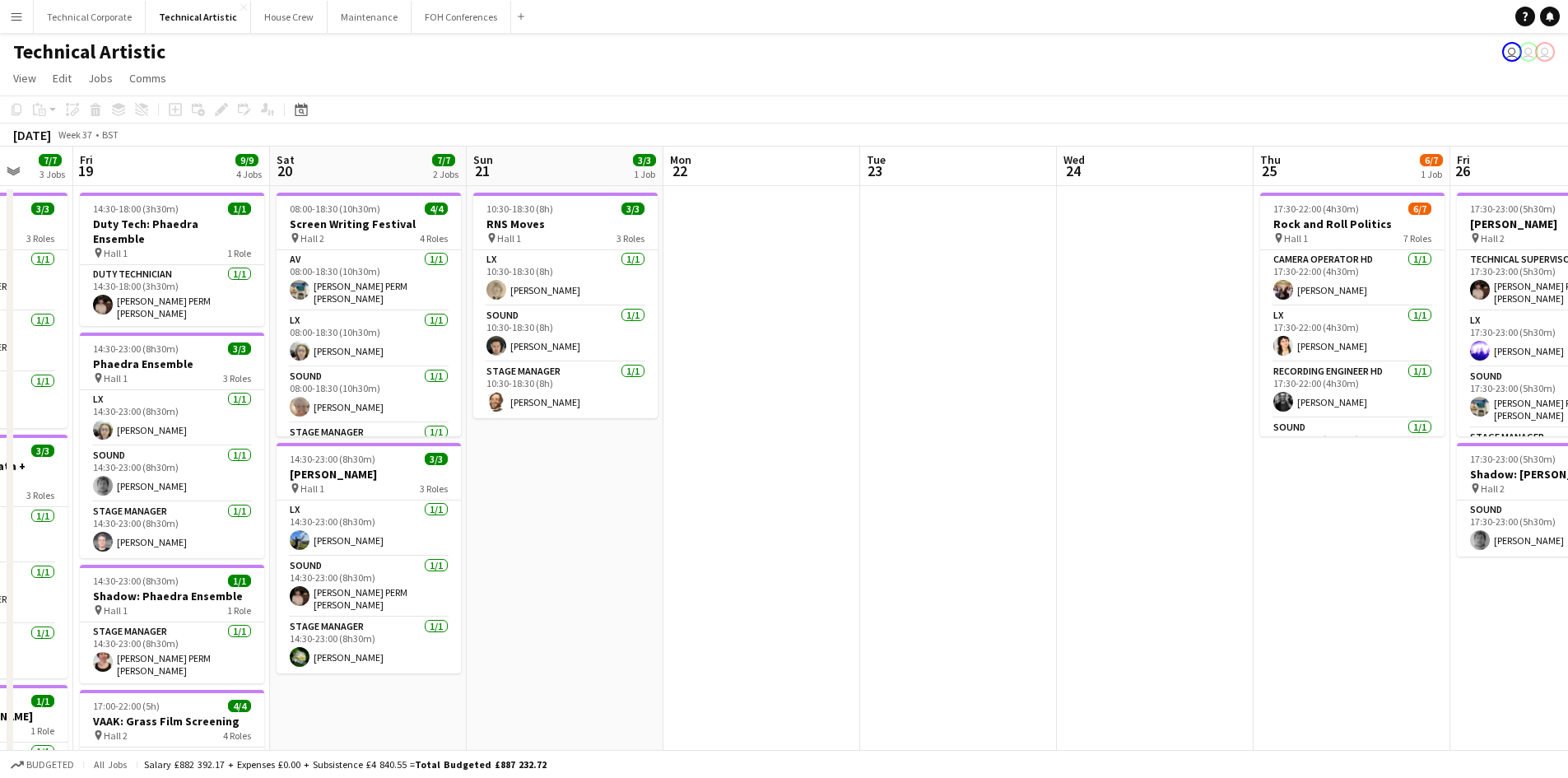
drag, startPoint x: 1460, startPoint y: 538, endPoint x: 588, endPoint y: 548, distance: 872.1
click at [588, 548] on app-calendar-viewport "Tue 16 Wed 17 Thu 18 7/7 3 Jobs Fri 19 9/9 4 Jobs Sat 20 7/7 2 Jobs Sun 21 3/3 …" at bounding box center [784, 666] width 1568 height 1037
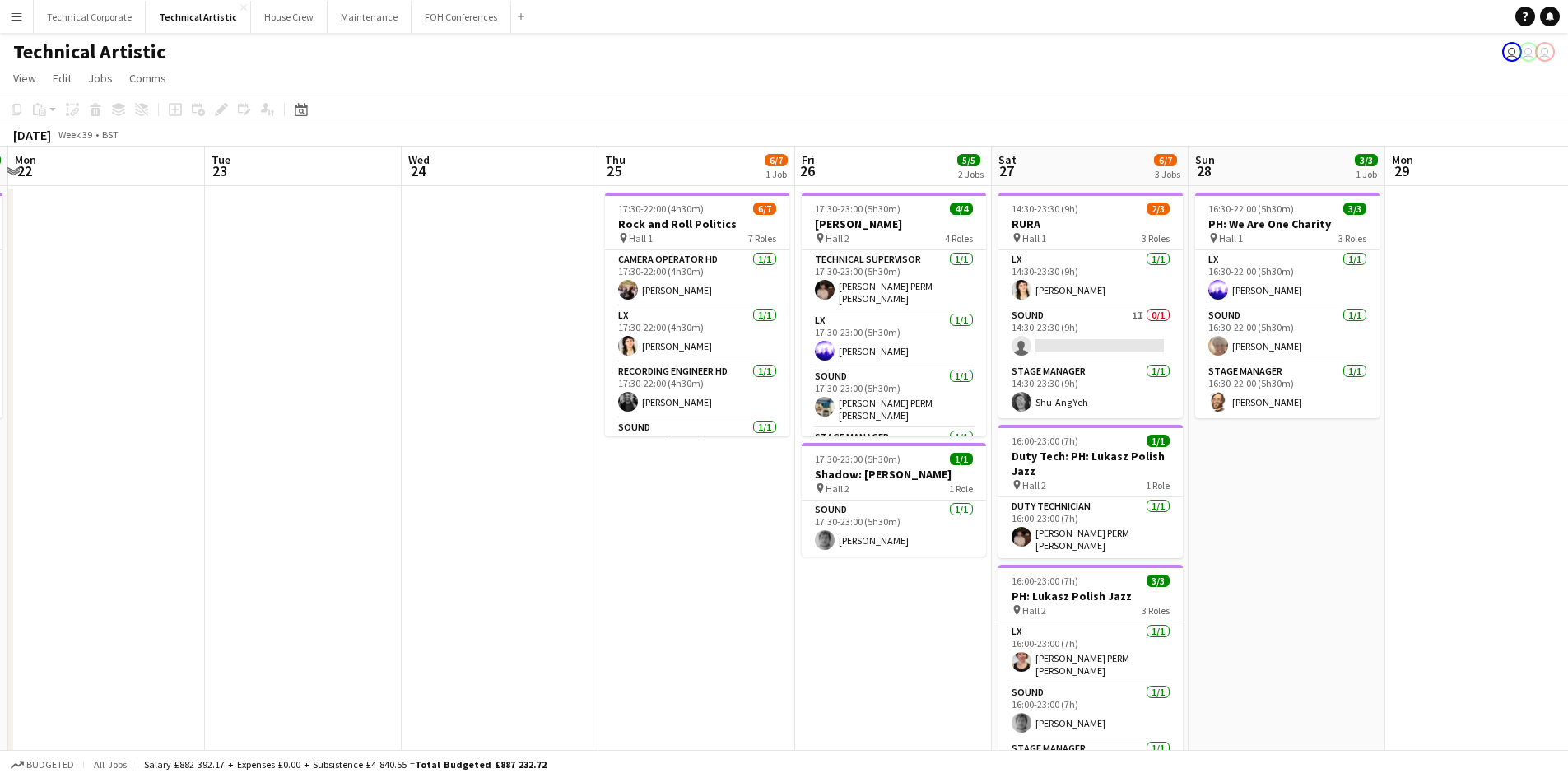
scroll to position [0, 600]
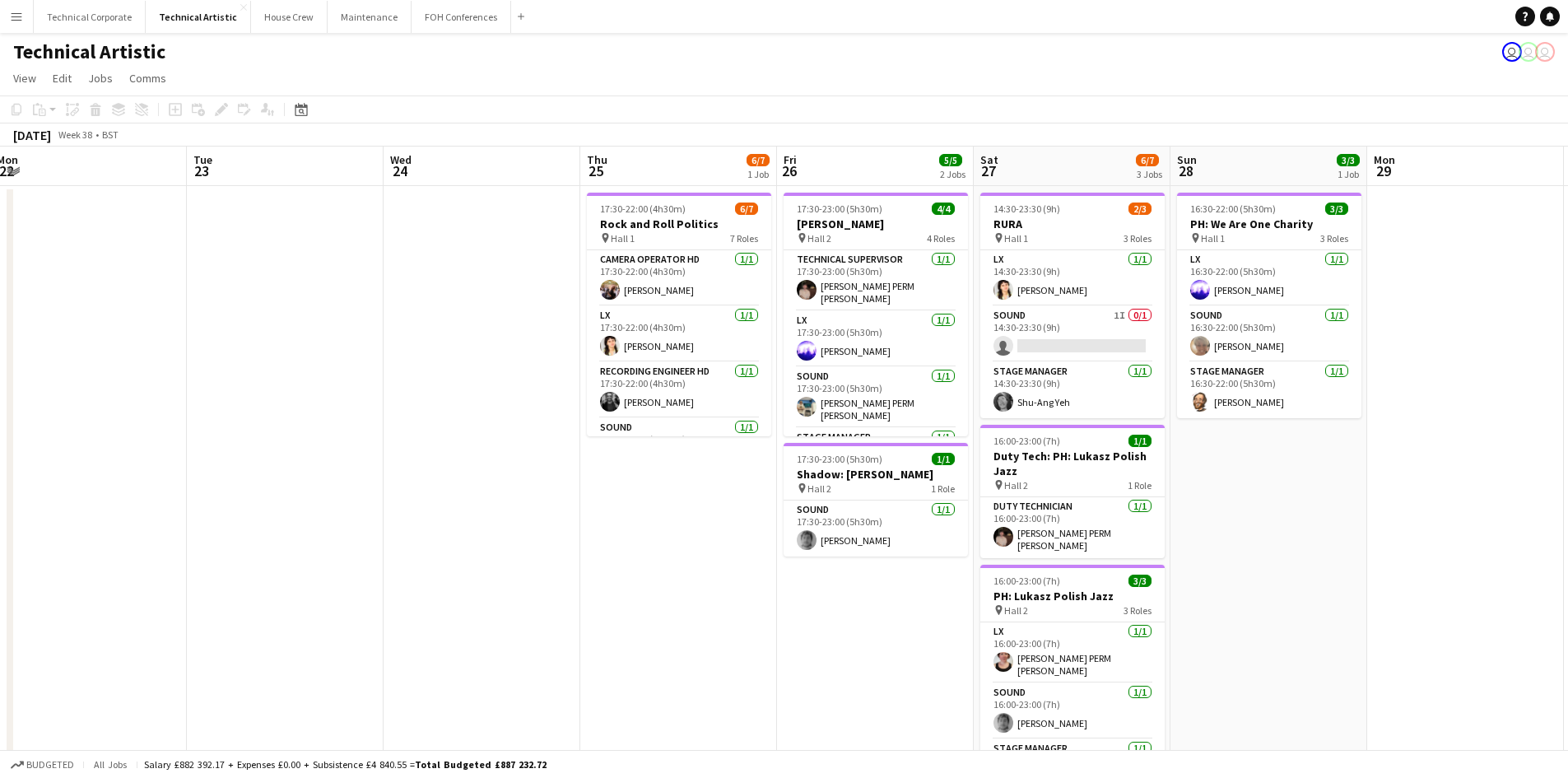
drag, startPoint x: 633, startPoint y: 534, endPoint x: 374, endPoint y: 534, distance: 259.0
click at [374, 534] on app-calendar-viewport "Fri 19 9/9 4 Jobs Sat 20 7/7 2 Jobs Sun 21 3/3 1 Job Mon 22 Tue 23 Wed 24 Thu 2…" at bounding box center [784, 666] width 1568 height 1037
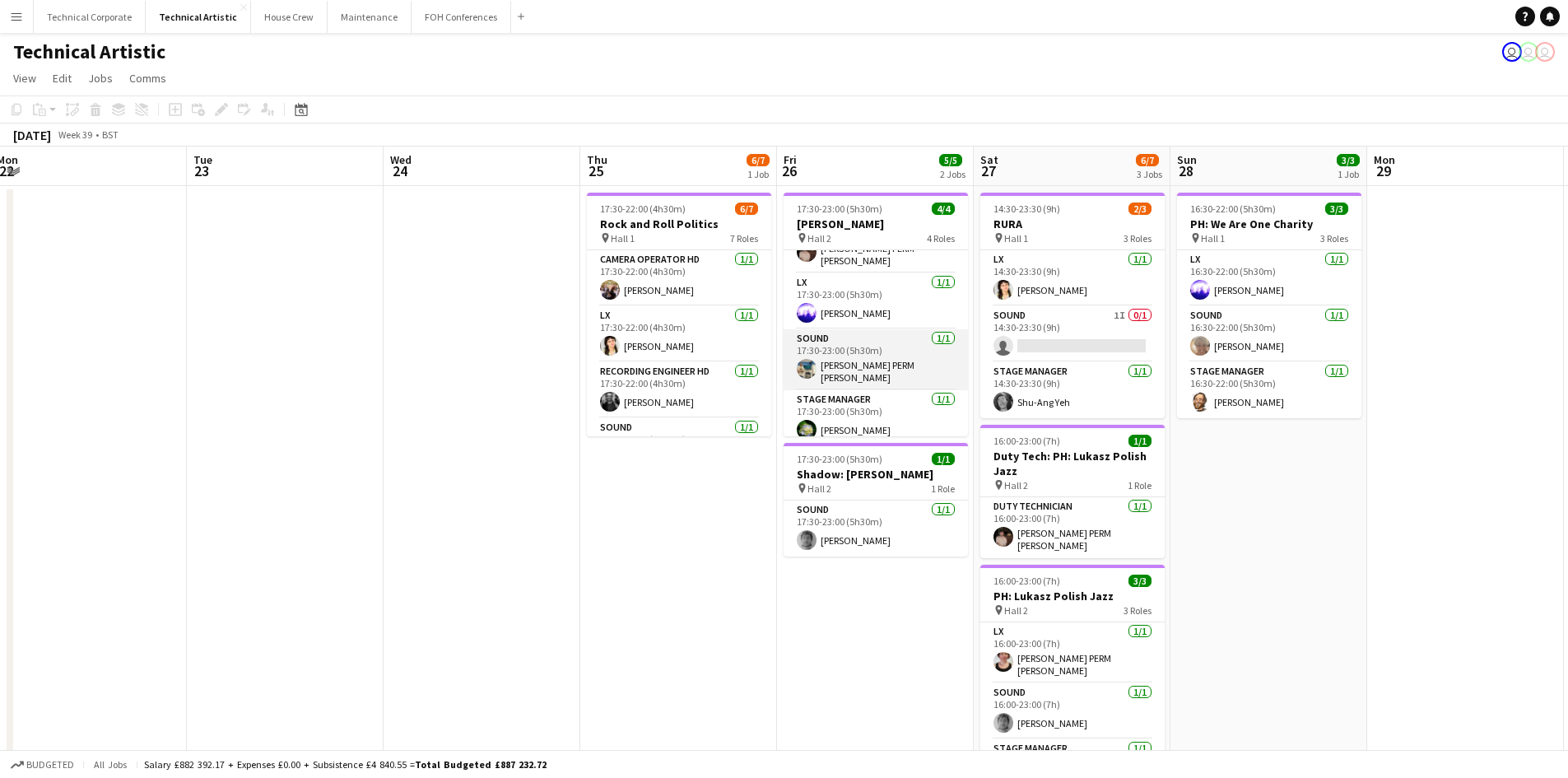
scroll to position [0, 0]
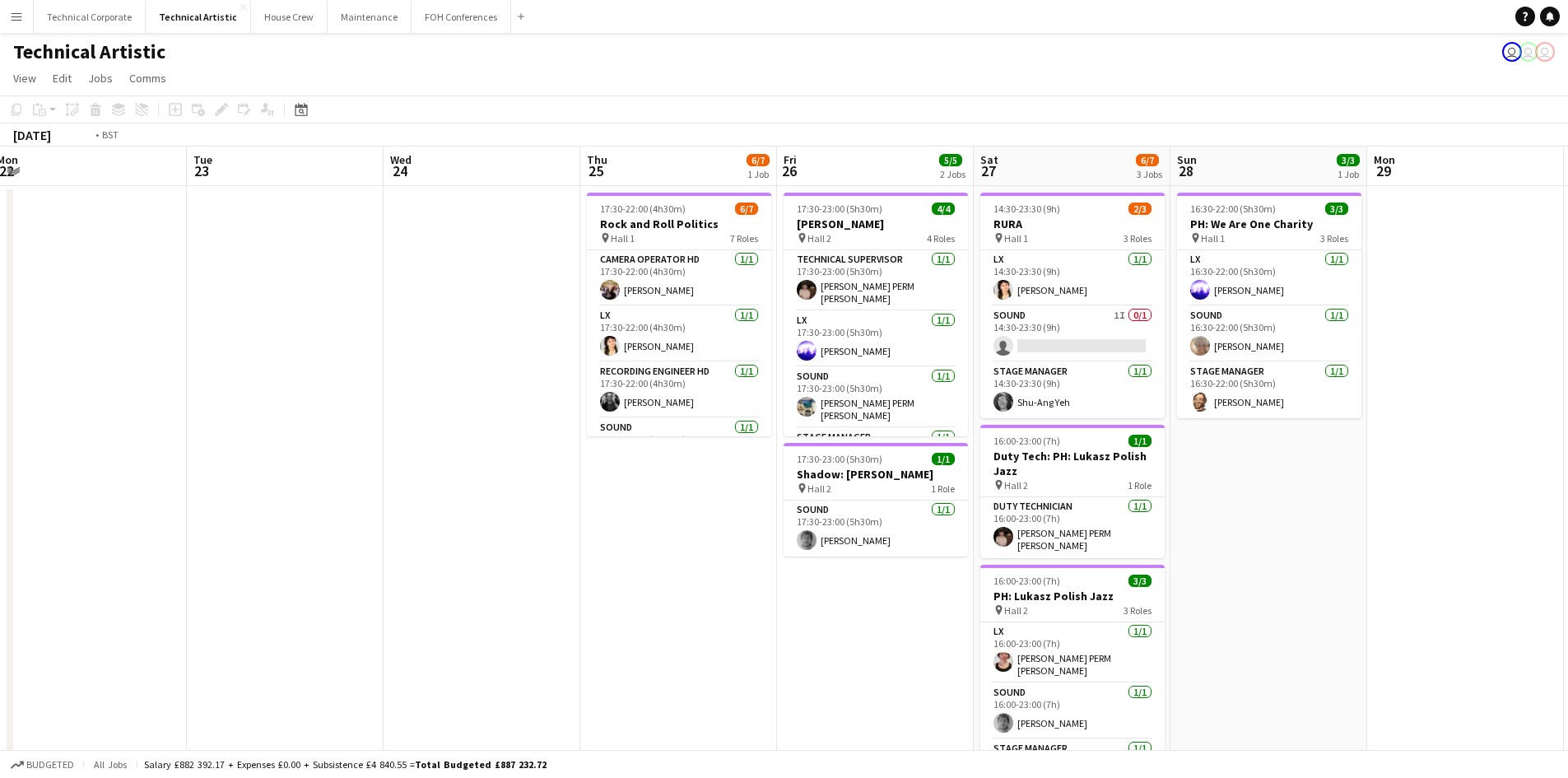
drag, startPoint x: 790, startPoint y: 380, endPoint x: 1333, endPoint y: 380, distance: 543.0
click at [1296, 380] on app-calendar-viewport "Fri 19 9/9 4 Jobs Sat 20 7/7 2 Jobs Sun 21 3/3 1 Job Mon 22 Tue 23 Wed 24 Thu 2…" at bounding box center [784, 666] width 1568 height 1037
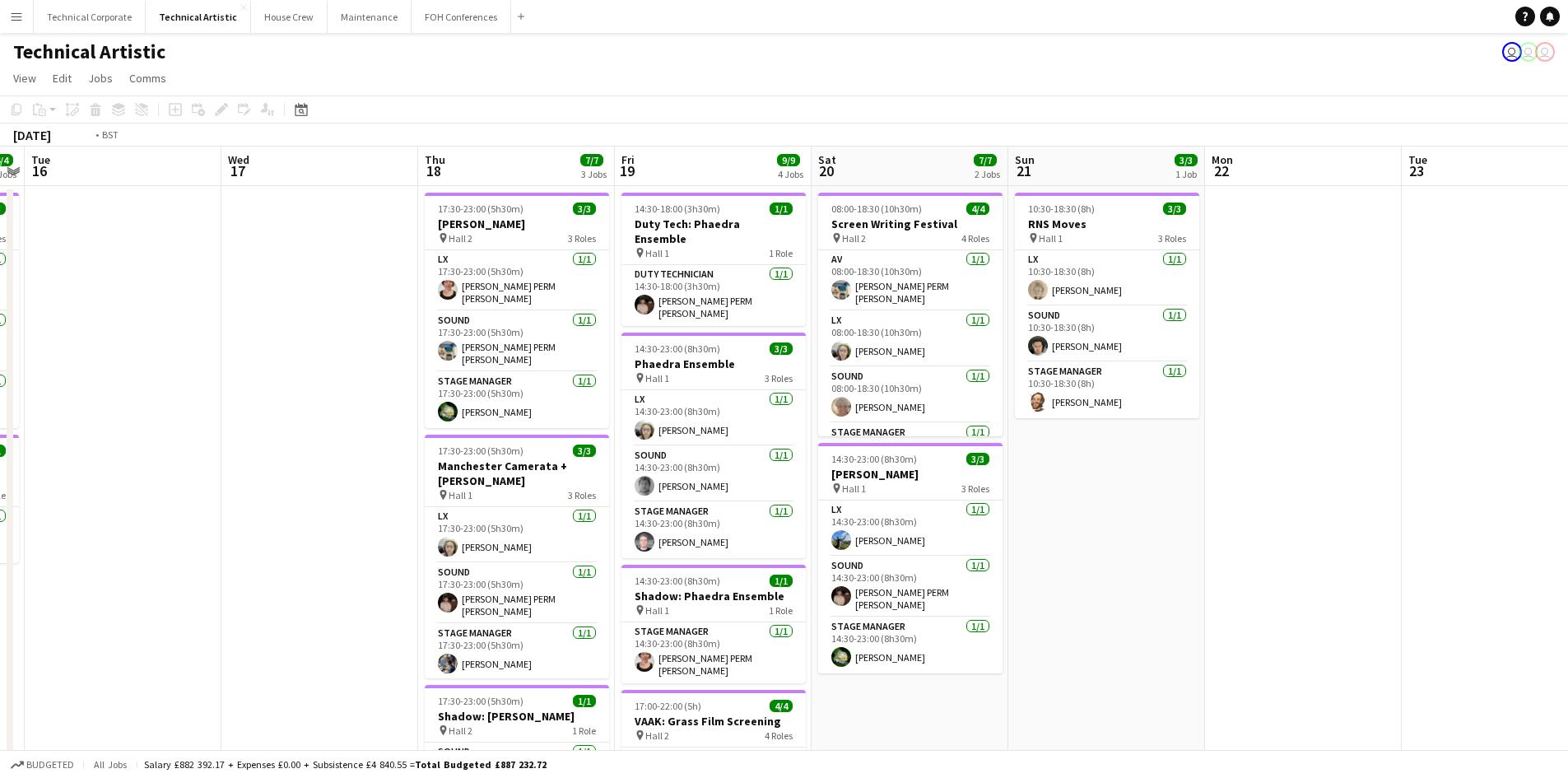
drag, startPoint x: 1186, startPoint y: 403, endPoint x: 1579, endPoint y: 433, distance: 394.1
click at [1568, 432] on html "Menu Boards Boards Boards All jobs Status Workforce Workforce My Workforce Recr…" at bounding box center [784, 606] width 1568 height 1211
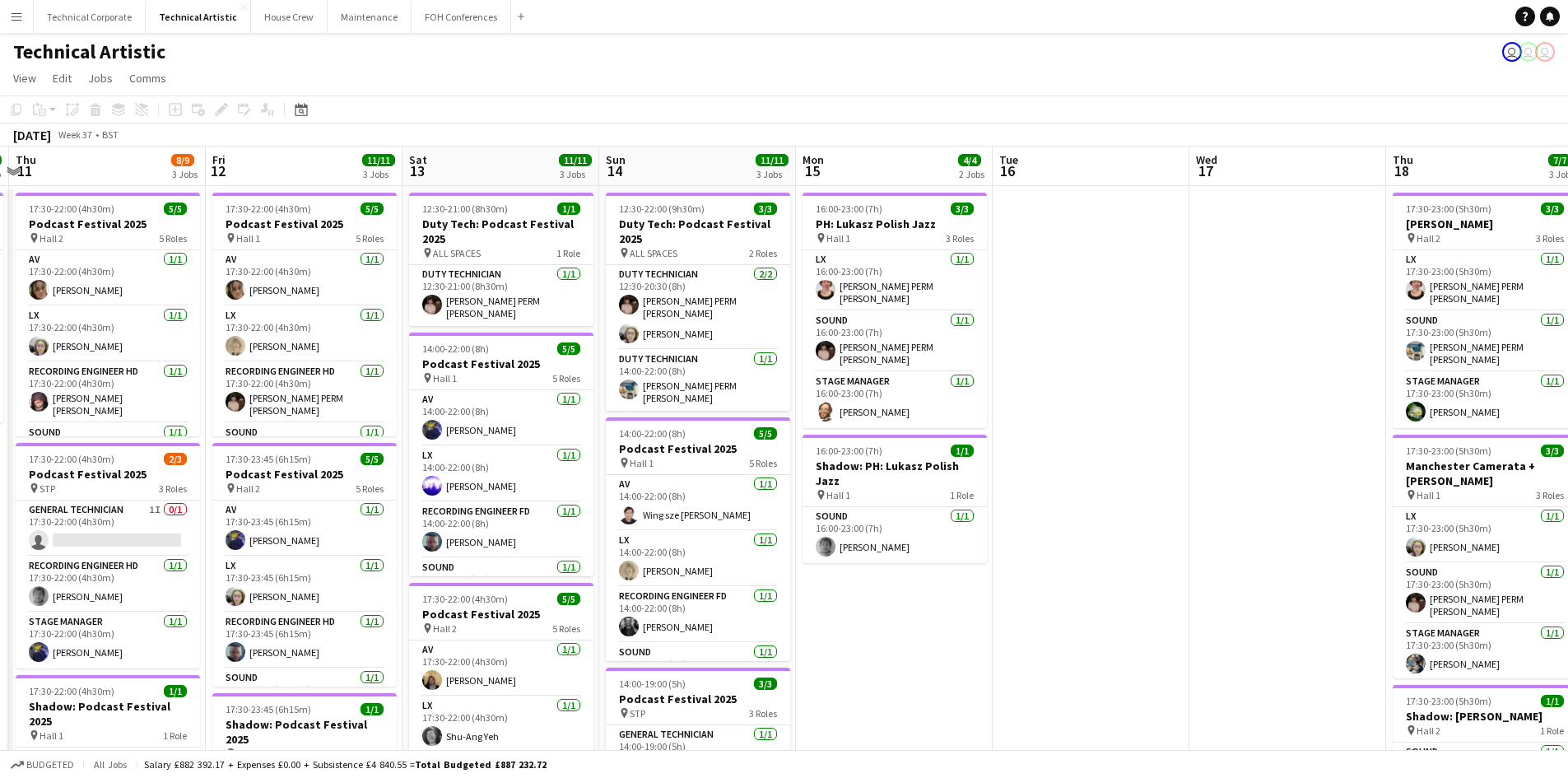
scroll to position [0, 371]
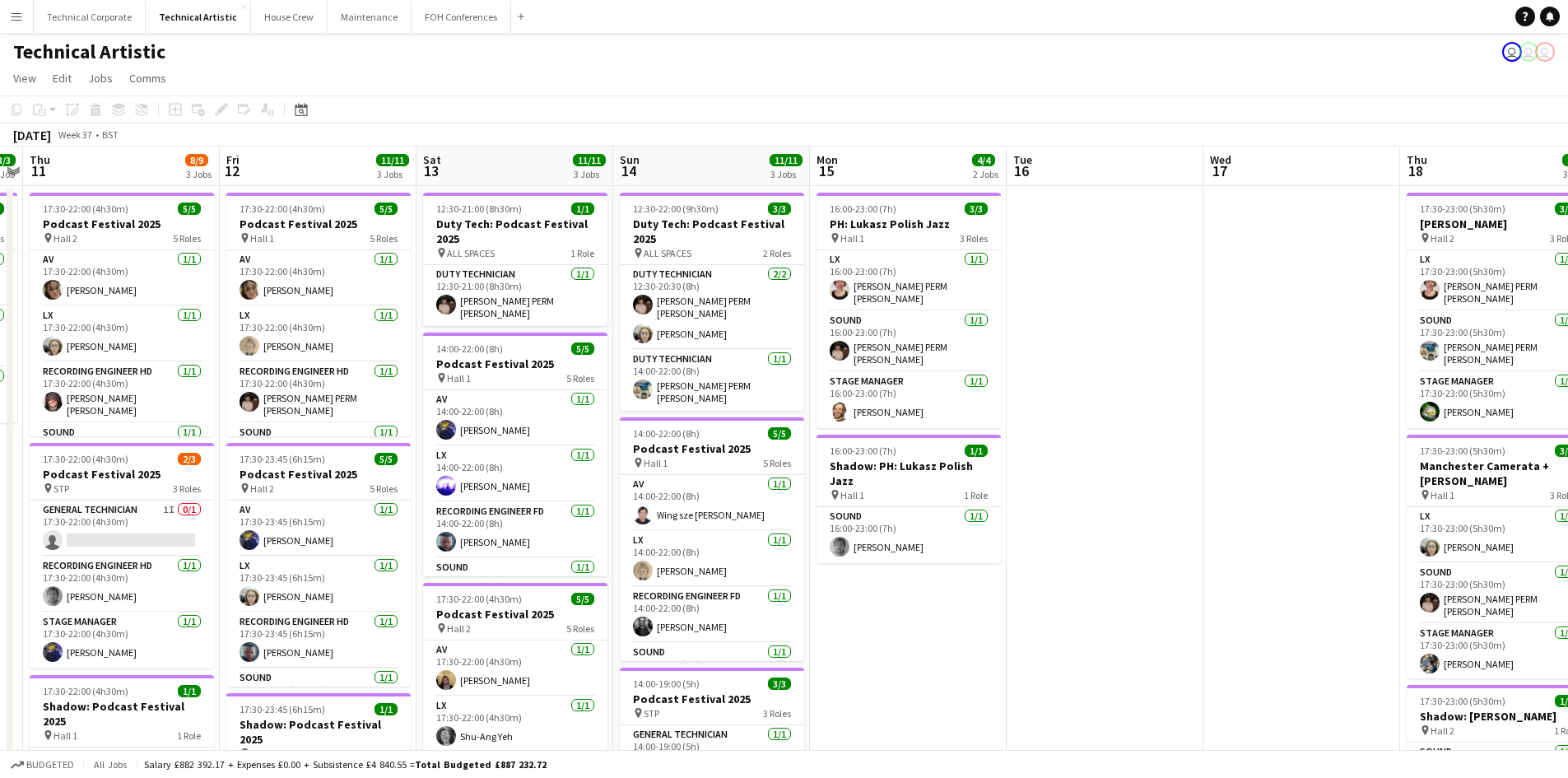
drag, startPoint x: 814, startPoint y: 446, endPoint x: 1294, endPoint y: 422, distance: 480.6
click at [1294, 422] on app-calendar-viewport "Tue 9 Wed 10 3/3 1 Job Thu 11 8/9 3 Jobs Fri 12 11/11 3 Jobs Sat 13 11/11 3 Job…" at bounding box center [784, 666] width 1568 height 1037
